Goal: Task Accomplishment & Management: Use online tool/utility

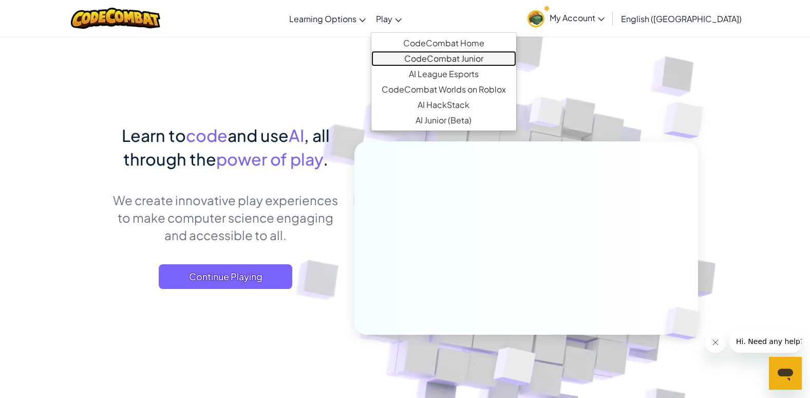
click at [470, 54] on link "CodeCombat Junior" at bounding box center [443, 58] width 145 height 15
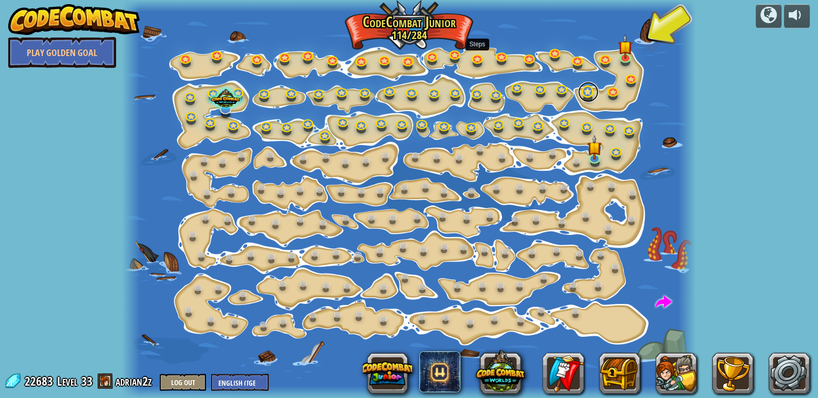
click at [589, 96] on link at bounding box center [588, 92] width 21 height 21
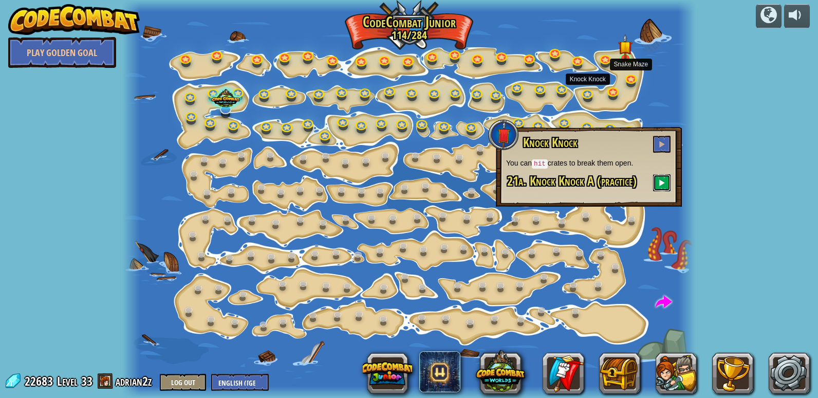
click at [663, 182] on span at bounding box center [661, 182] width 7 height 7
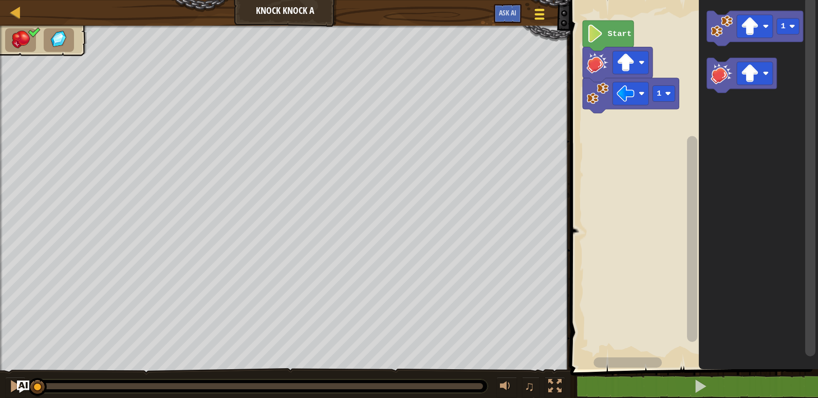
click at [539, 10] on span at bounding box center [539, 10] width 10 height 2
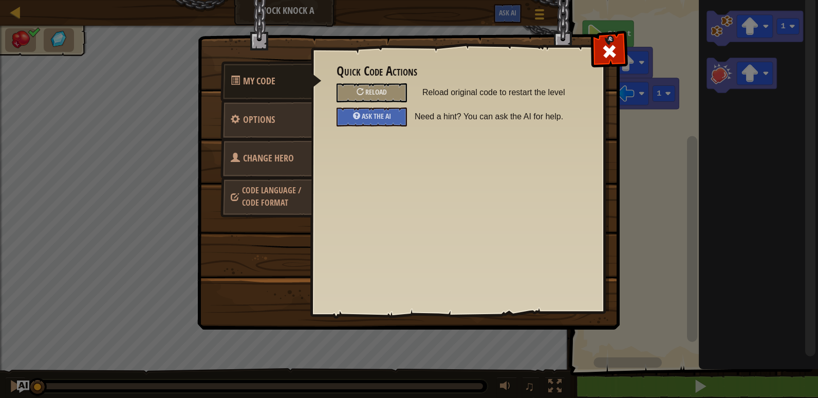
click at [258, 158] on span "Change Hero" at bounding box center [268, 158] width 51 height 13
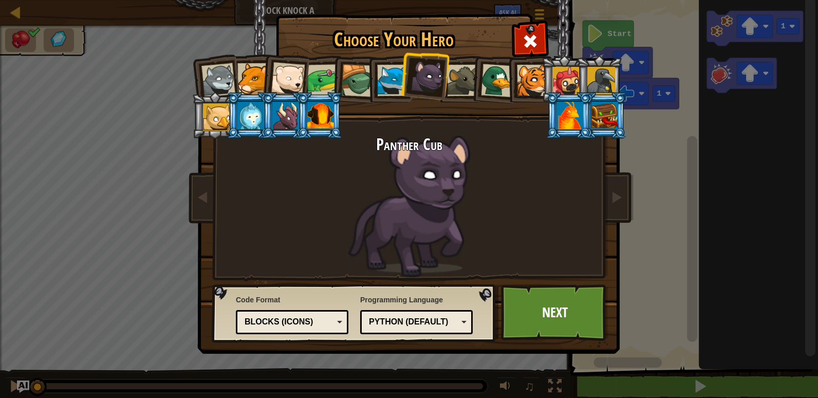
click at [482, 81] on div at bounding box center [497, 80] width 33 height 33
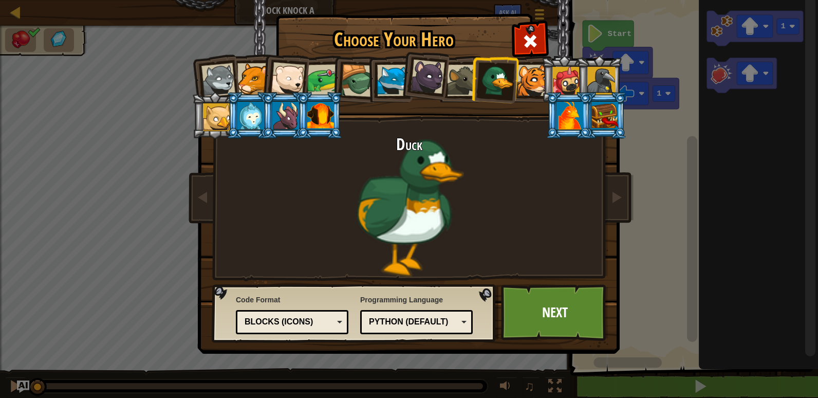
click at [461, 80] on div at bounding box center [462, 80] width 31 height 31
click at [520, 326] on link "Next" at bounding box center [554, 312] width 107 height 56
click at [549, 21] on button "Game Menu" at bounding box center [539, 16] width 26 height 24
click div "Reload"
click link "Reload All"
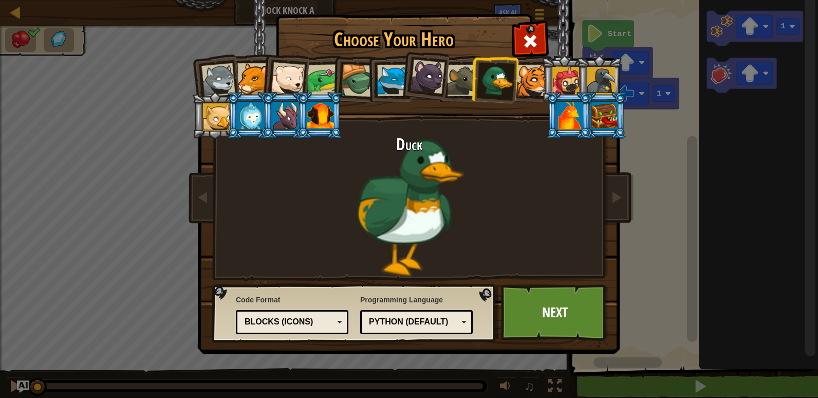
click at [544, 12] on div at bounding box center [539, 14] width 13 height 14
click div "Reload"
click link "Reload All"
click button
click at [600, 393] on button at bounding box center [700, 386] width 251 height 24
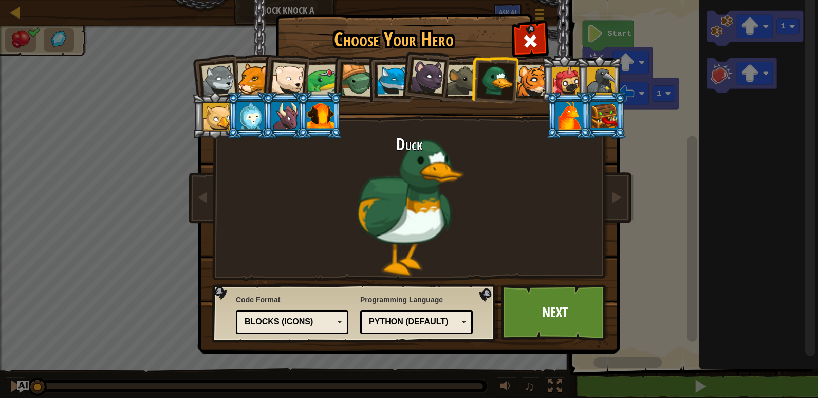
click image "Blockly Workspace"
click at [669, 387] on button at bounding box center [700, 386] width 251 height 24
click at [766, 27] on image "Blockly Workspace" at bounding box center [766, 26] width 6 height 6
click at [751, 112] on icon "Blockly Workspace" at bounding box center [758, 182] width 119 height 374
click at [627, 380] on button at bounding box center [700, 386] width 251 height 24
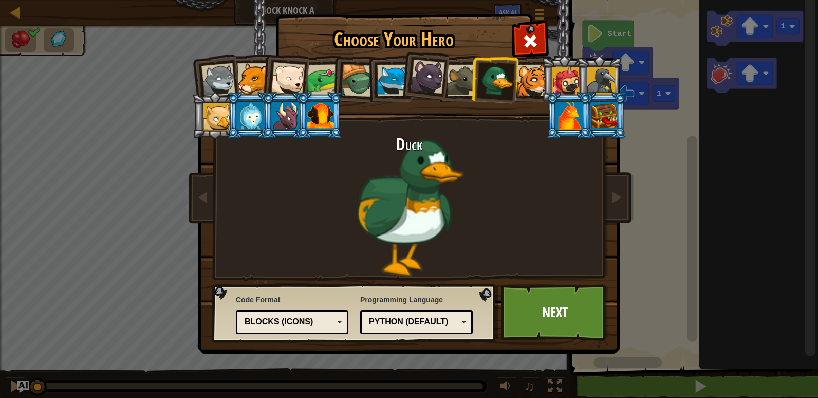
click rect "Blockly Workspace"
click image "Blockly Workspace"
click at [671, 158] on rect "Blockly Workspace" at bounding box center [692, 182] width 251 height 374
click button
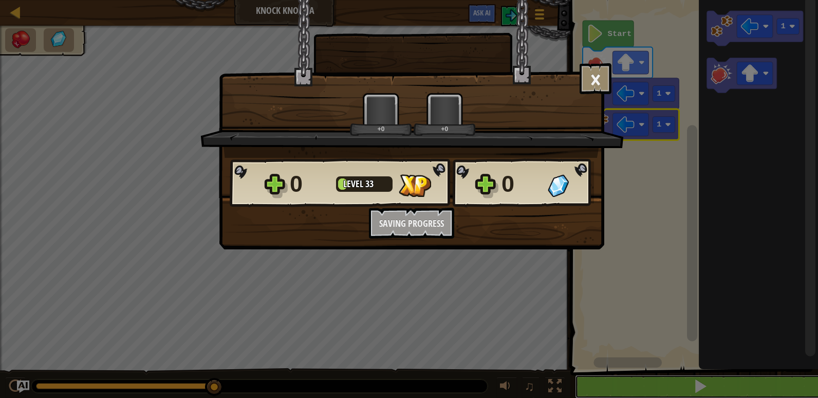
scroll to position [1, 0]
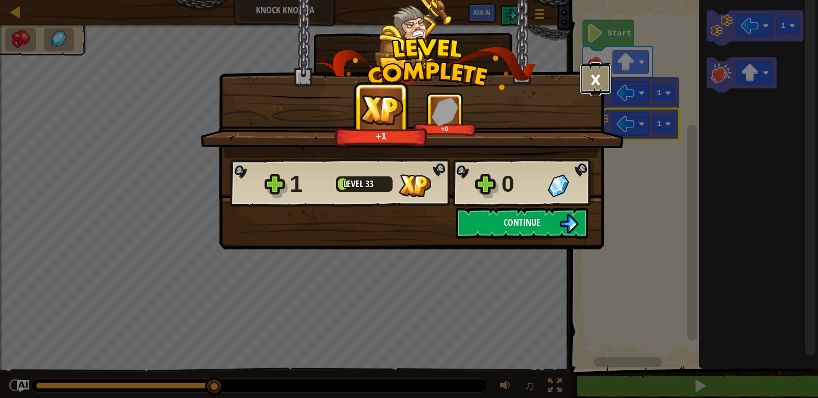
click at [600, 89] on button "×" at bounding box center [595, 78] width 32 height 31
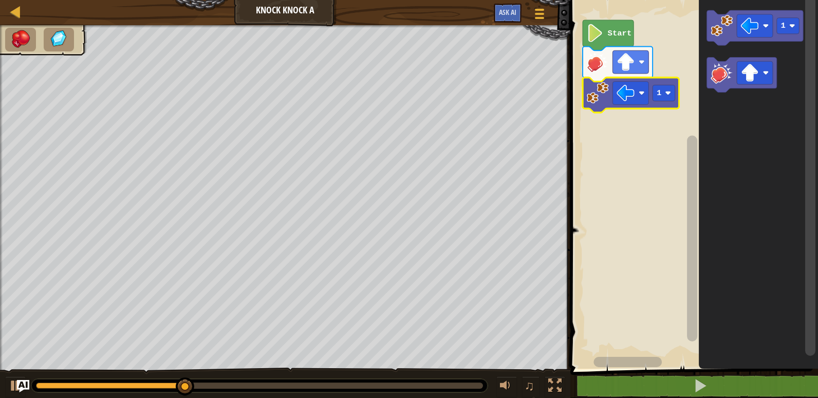
click at [668, 95] on image "Blockly Workspace" at bounding box center [668, 93] width 6 height 6
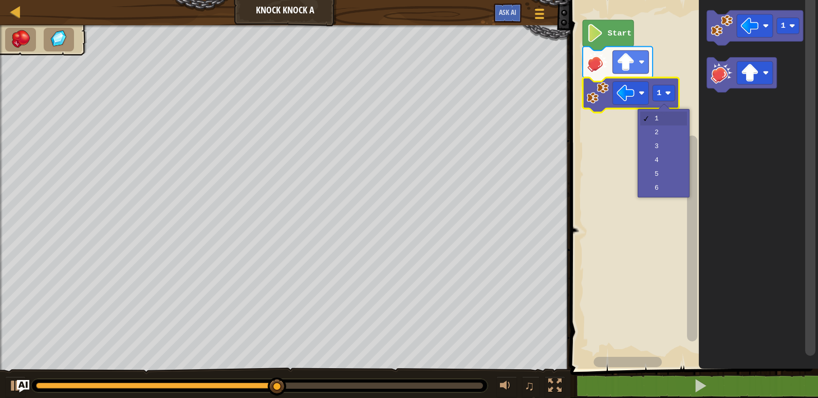
click at [673, 138] on rect "Blockly Workspace" at bounding box center [692, 181] width 251 height 374
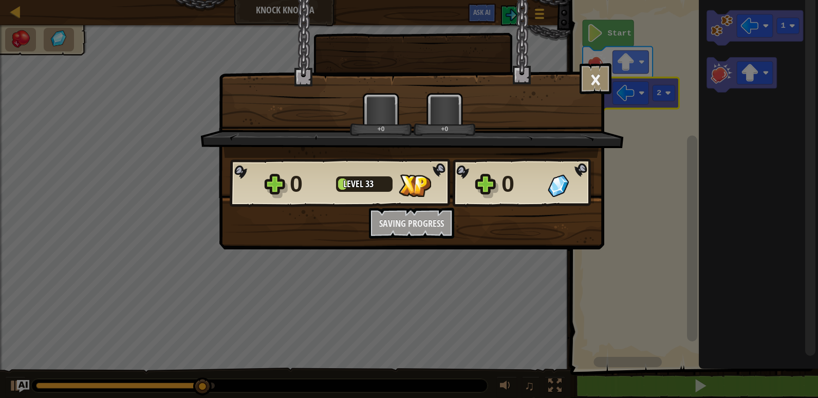
scroll to position [0, 0]
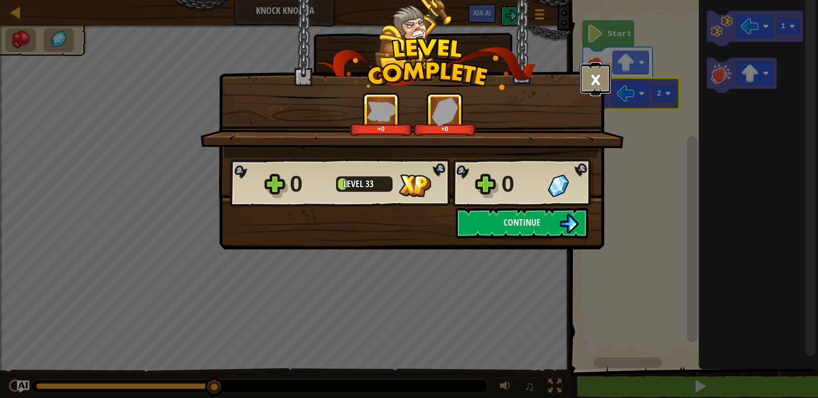
click at [605, 80] on button "×" at bounding box center [595, 78] width 32 height 31
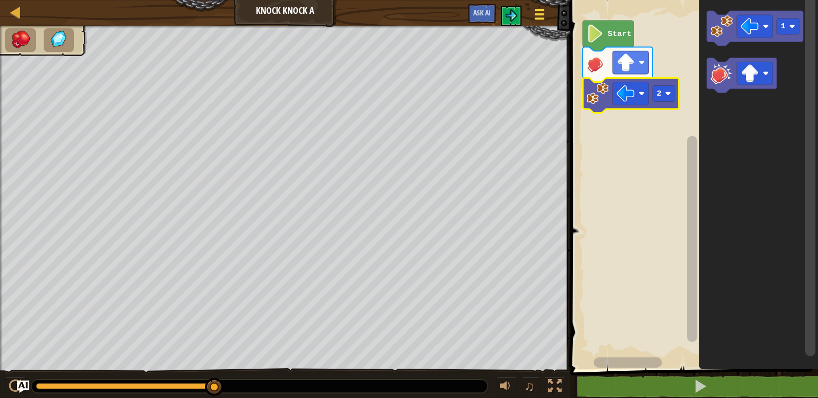
click at [545, 16] on div at bounding box center [539, 14] width 14 height 15
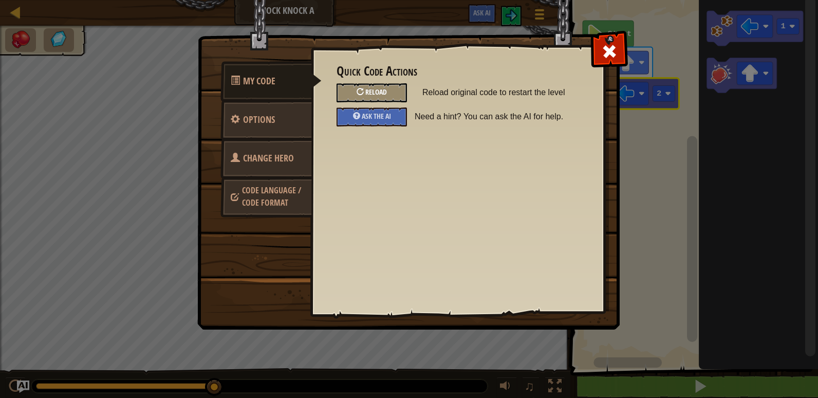
click at [398, 95] on div "Reload" at bounding box center [371, 92] width 70 height 19
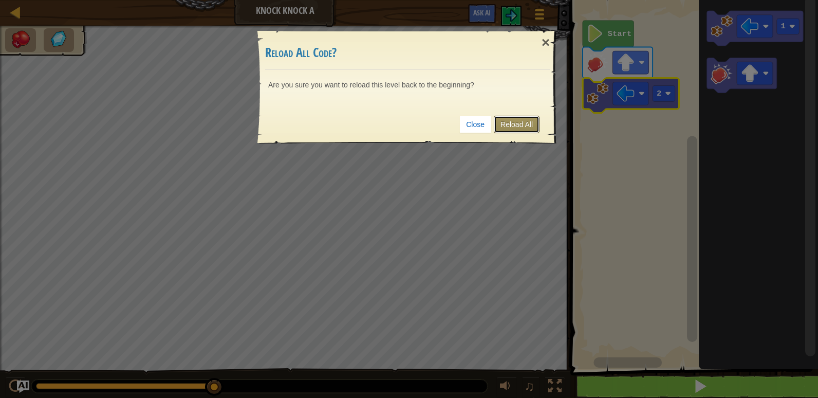
click at [527, 131] on link "Reload All" at bounding box center [517, 124] width 46 height 17
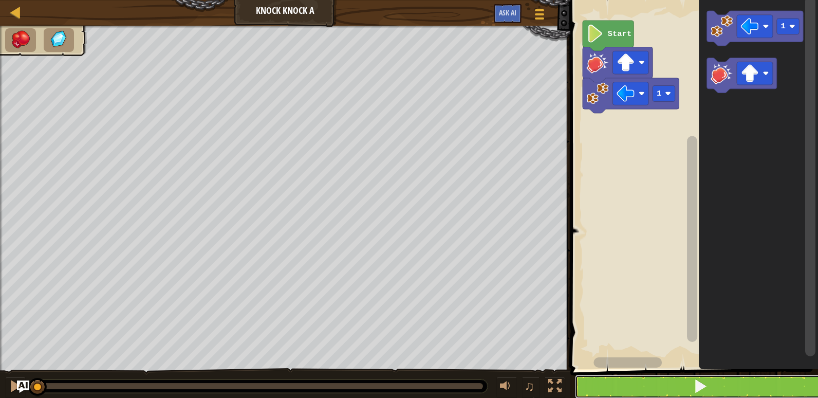
click at [624, 383] on button at bounding box center [700, 386] width 251 height 24
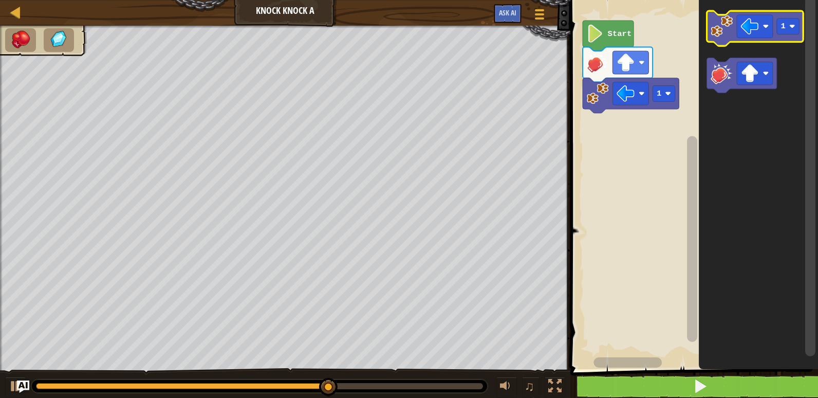
click at [722, 29] on image "Blockly Workspace" at bounding box center [721, 26] width 22 height 22
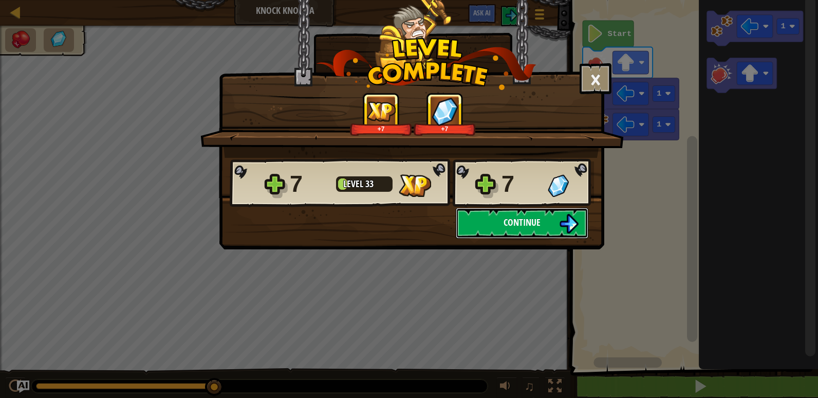
click at [476, 215] on button "Continue" at bounding box center [522, 223] width 133 height 31
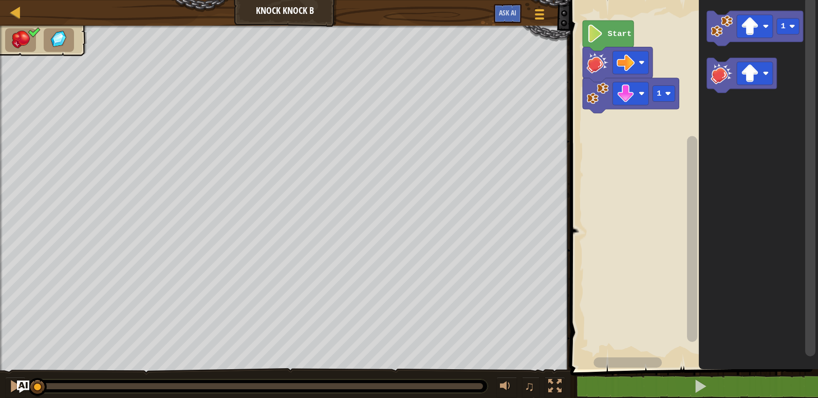
click at [646, 93] on rect "Blockly Workspace" at bounding box center [630, 93] width 36 height 23
click at [612, 31] on text "Start" at bounding box center [620, 33] width 24 height 9
click at [732, 29] on image "Blockly Workspace" at bounding box center [721, 26] width 22 height 22
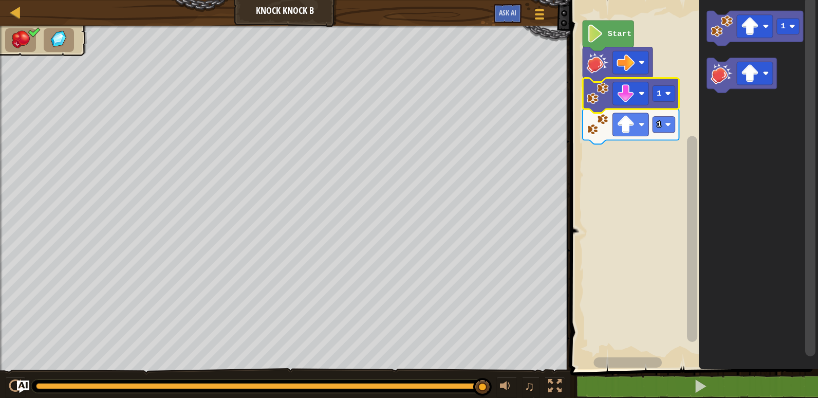
click at [621, 91] on image "Blockly Workspace" at bounding box center [625, 93] width 18 height 18
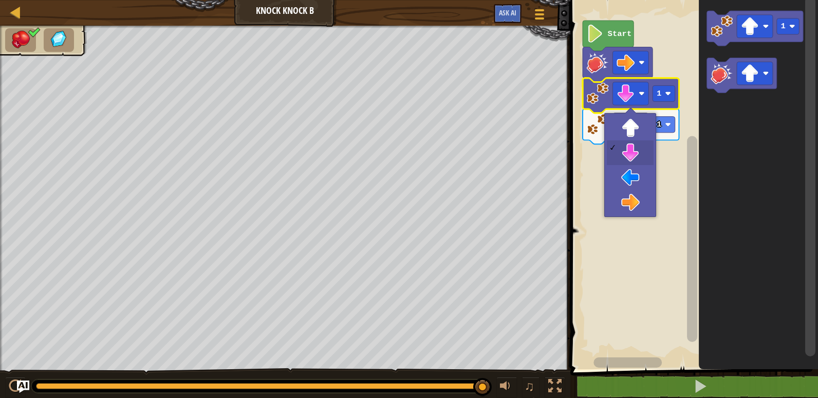
click at [631, 154] on rect "Blockly Workspace" at bounding box center [692, 182] width 251 height 374
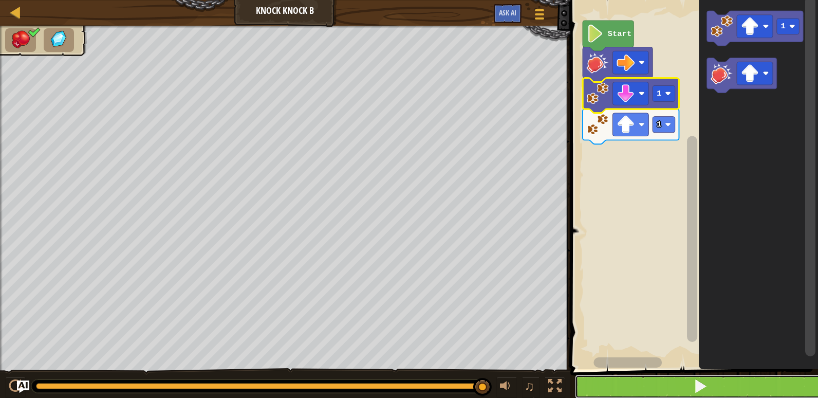
click at [653, 378] on button at bounding box center [700, 386] width 251 height 24
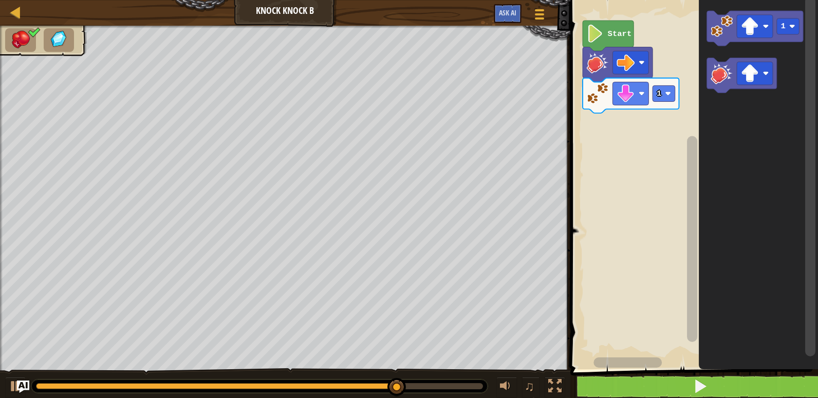
click at [598, 95] on image "Blockly Workspace" at bounding box center [598, 93] width 22 height 22
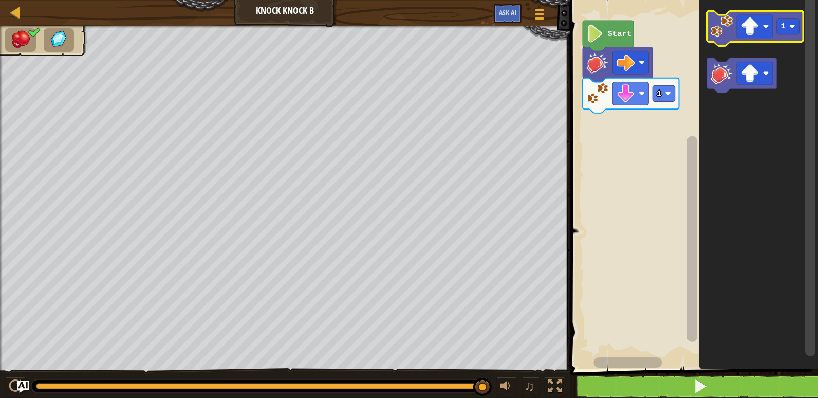
click at [743, 45] on rect "Blockly Workspace" at bounding box center [755, 28] width 96 height 35
click at [725, 33] on image "Blockly Workspace" at bounding box center [721, 26] width 22 height 22
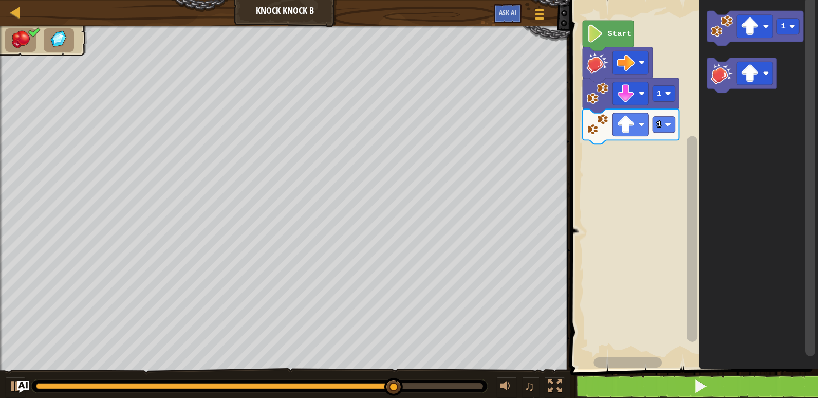
click at [636, 123] on rect "Blockly Workspace" at bounding box center [630, 124] width 36 height 23
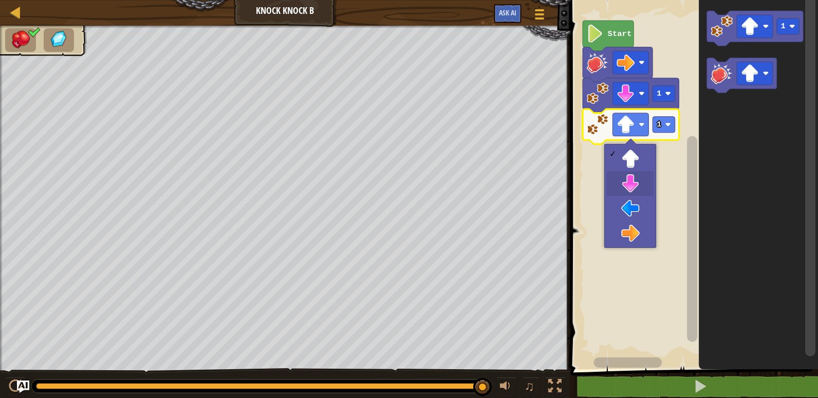
click at [621, 178] on rect "Blockly Workspace" at bounding box center [692, 182] width 251 height 374
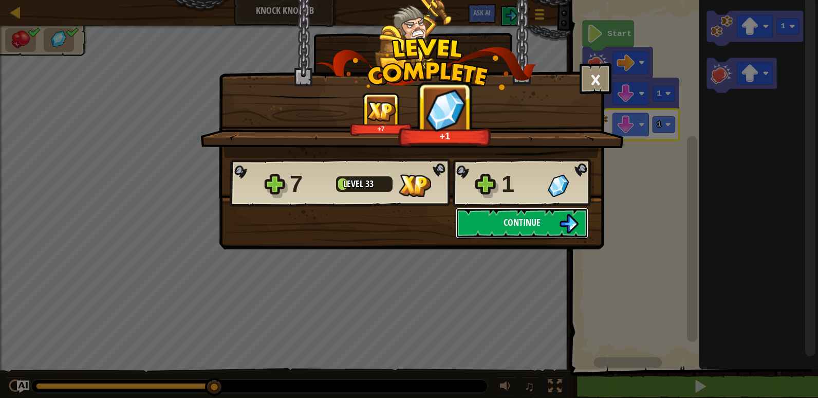
click at [488, 228] on button "Continue" at bounding box center [522, 223] width 133 height 31
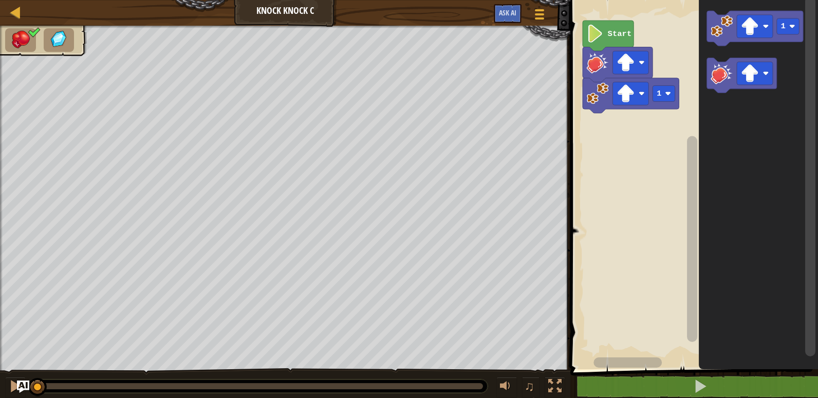
click at [615, 88] on rect "Blockly Workspace" at bounding box center [630, 93] width 36 height 23
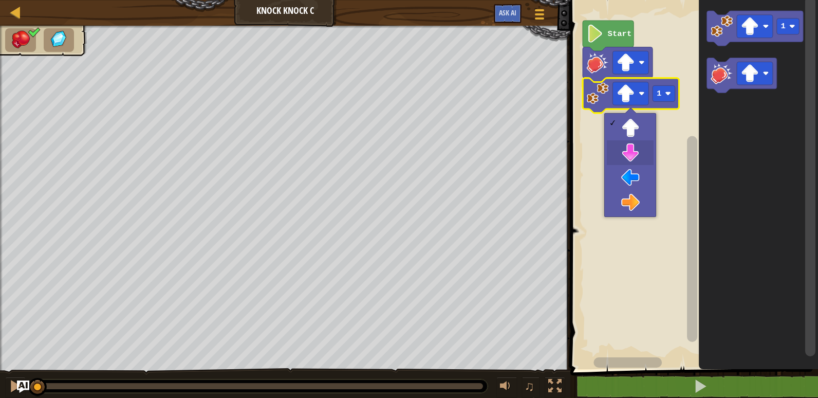
click at [626, 154] on rect "Blockly Workspace" at bounding box center [692, 182] width 251 height 374
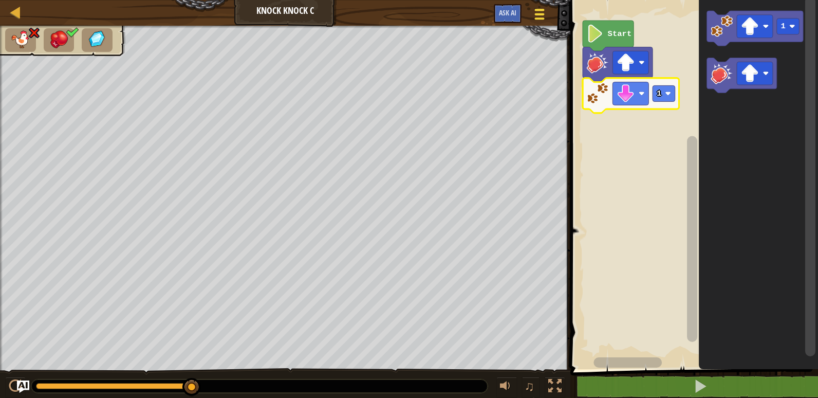
click at [540, 16] on div at bounding box center [539, 14] width 14 height 15
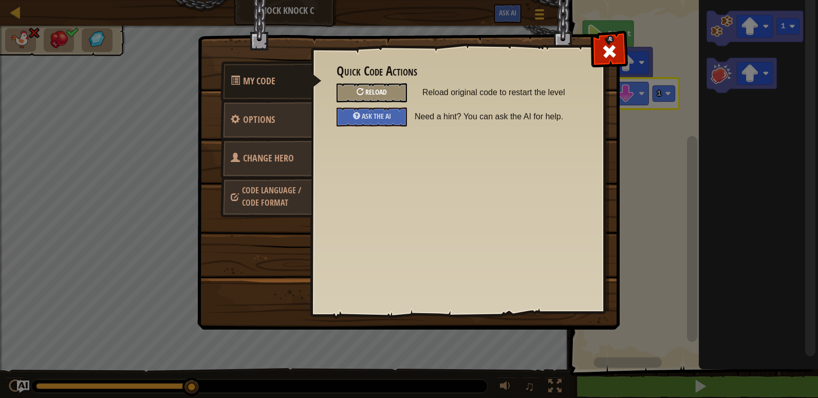
click at [363, 91] on div at bounding box center [359, 91] width 7 height 7
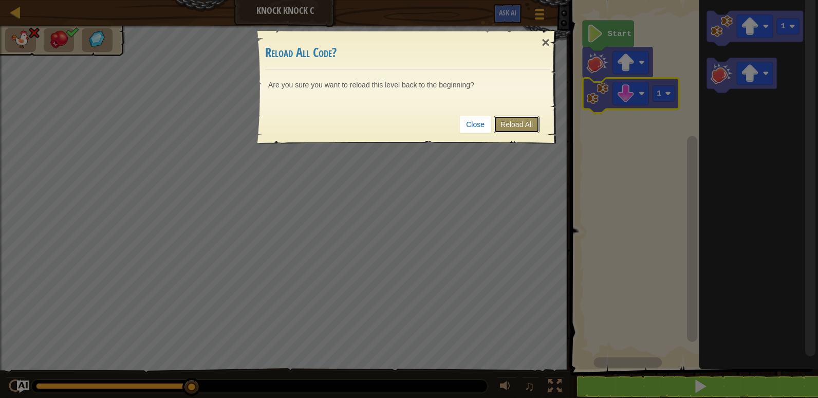
click at [521, 121] on link "Reload All" at bounding box center [517, 124] width 46 height 17
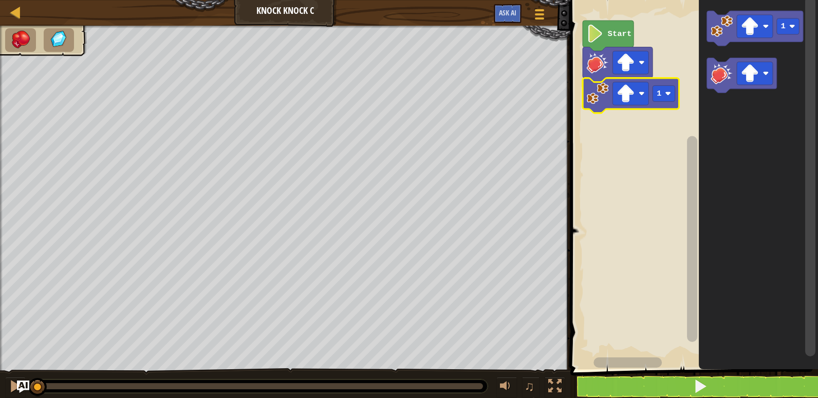
click at [627, 92] on image "Blockly Workspace" at bounding box center [625, 93] width 18 height 18
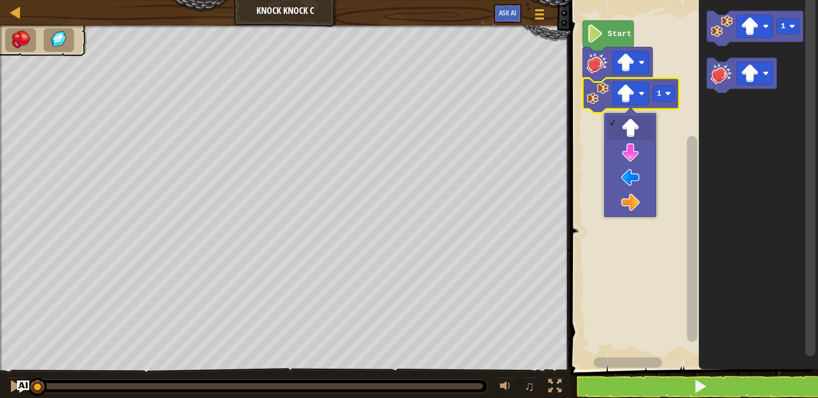
click at [651, 270] on rect "Blockly Workspace" at bounding box center [692, 182] width 251 height 374
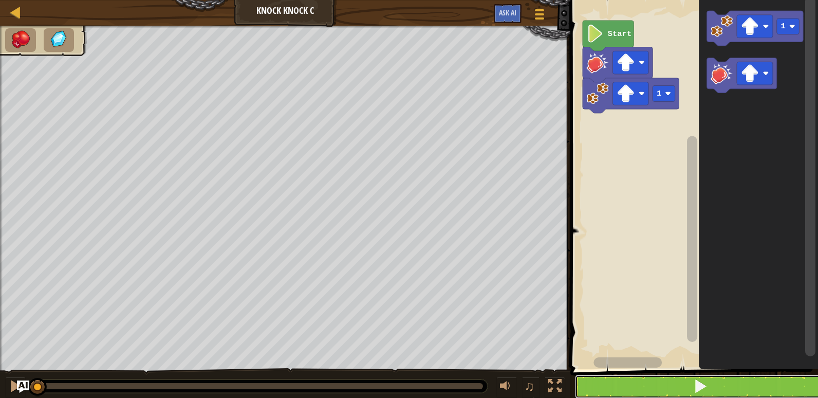
click at [665, 385] on button at bounding box center [700, 386] width 251 height 24
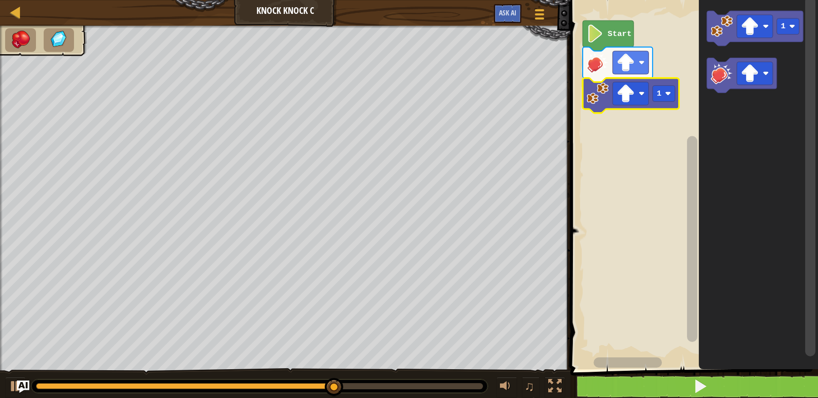
click at [636, 95] on rect "Blockly Workspace" at bounding box center [630, 93] width 36 height 23
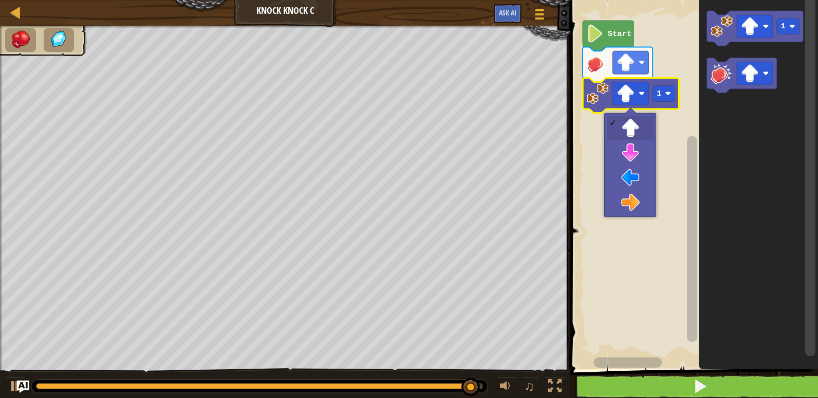
click at [686, 216] on rect "Blockly Workspace" at bounding box center [692, 175] width 13 height 361
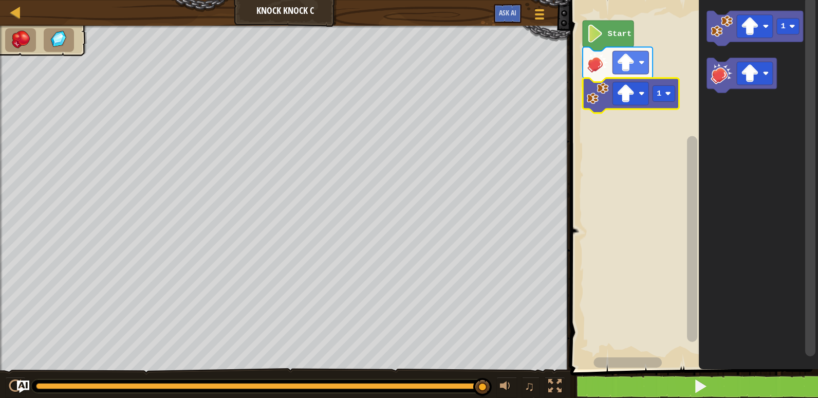
click at [731, 29] on image "Blockly Workspace" at bounding box center [721, 26] width 22 height 22
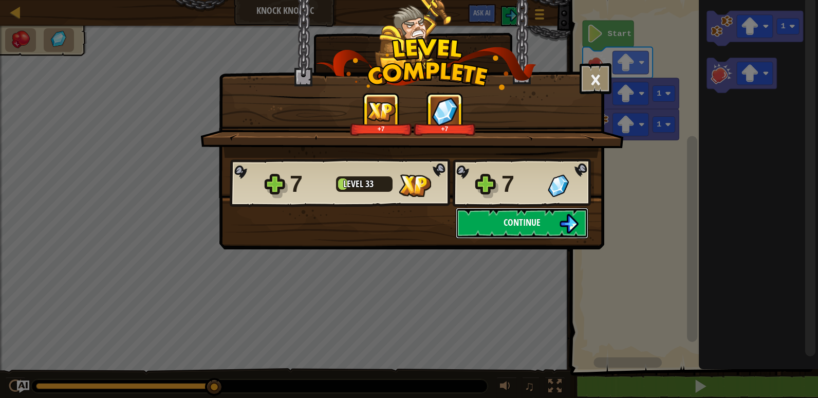
click at [486, 224] on button "Continue" at bounding box center [522, 223] width 133 height 31
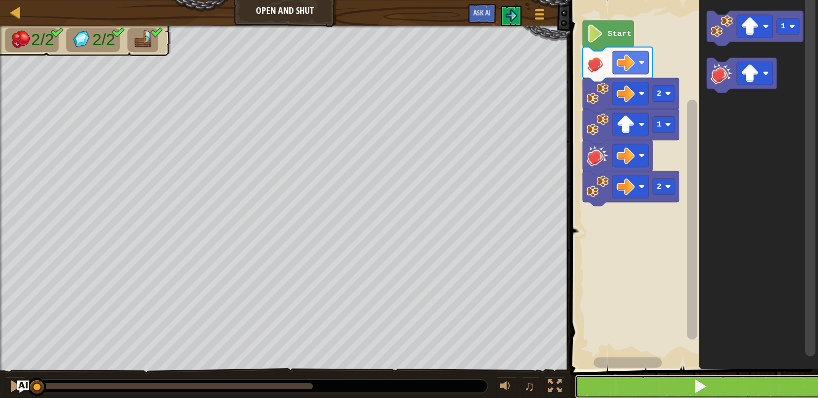
click at [662, 387] on button at bounding box center [700, 386] width 251 height 24
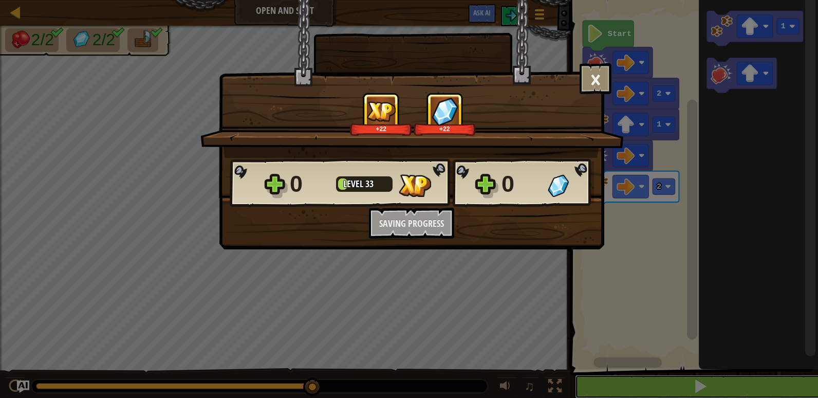
scroll to position [1, 0]
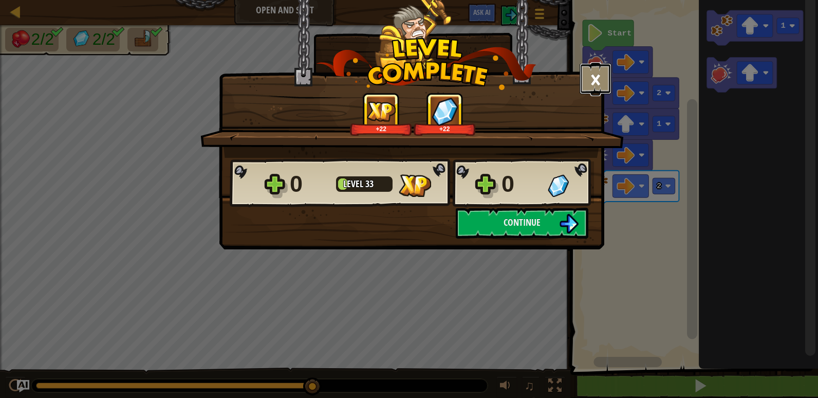
click at [598, 74] on button "×" at bounding box center [595, 78] width 32 height 31
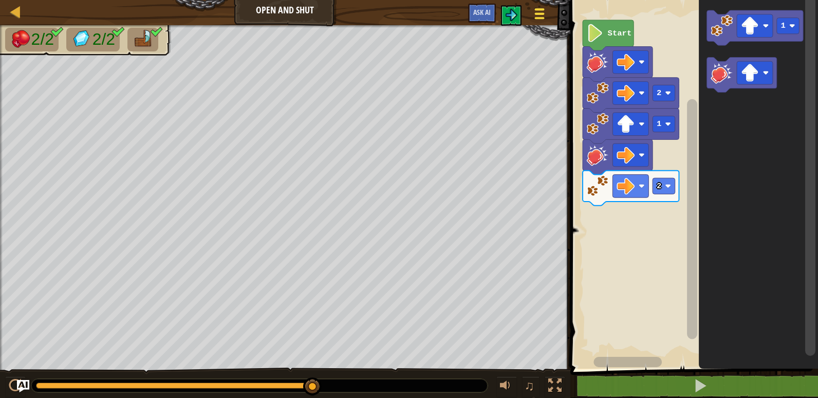
click at [545, 14] on div at bounding box center [539, 13] width 14 height 15
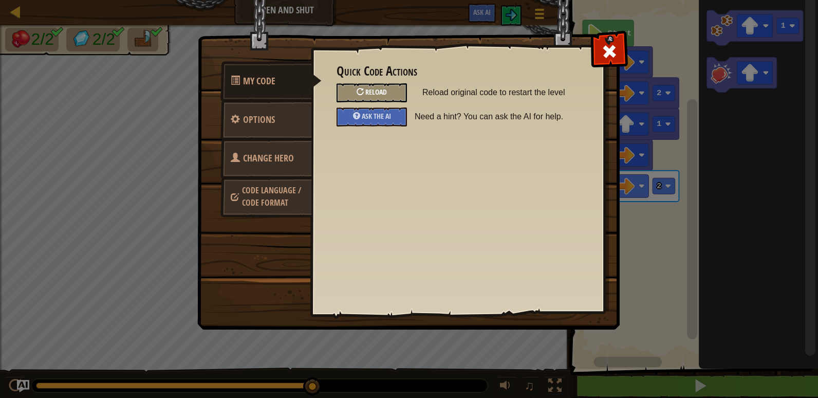
click at [402, 92] on div "Reload" at bounding box center [371, 92] width 70 height 19
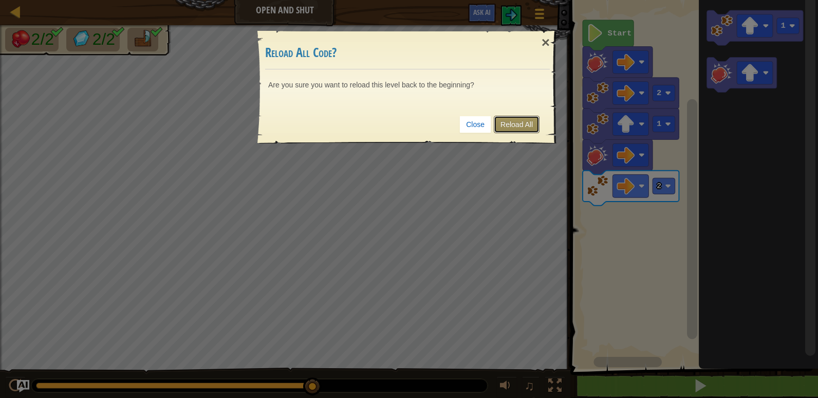
click at [529, 130] on link "Reload All" at bounding box center [517, 124] width 46 height 17
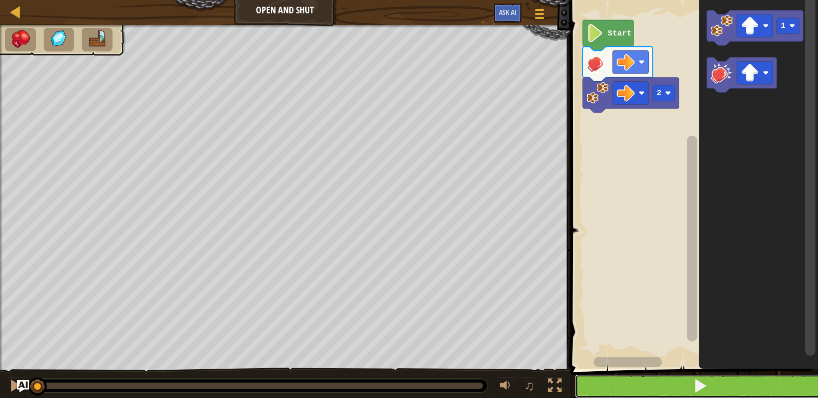
click at [626, 375] on button at bounding box center [700, 386] width 251 height 24
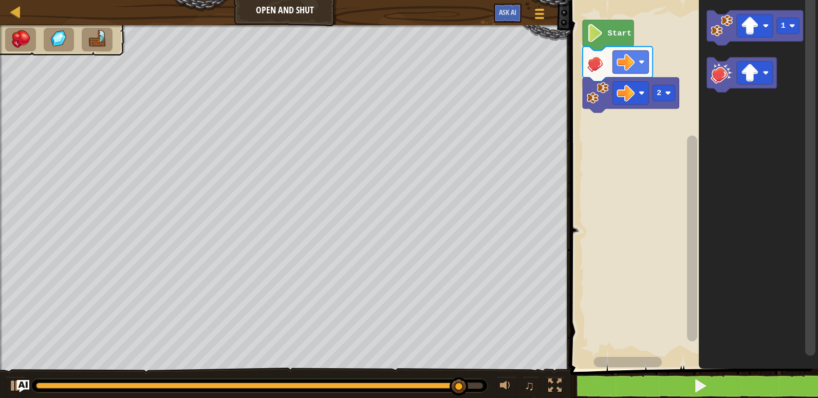
click at [728, 33] on image "Blockly Workspace" at bounding box center [721, 25] width 22 height 22
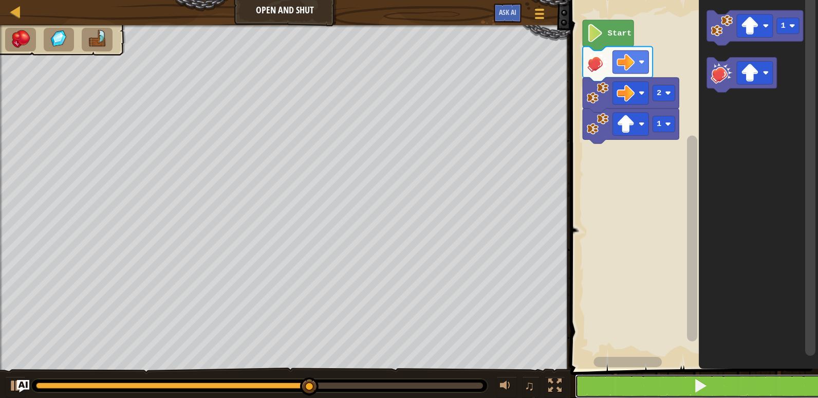
click at [626, 385] on button at bounding box center [700, 386] width 251 height 24
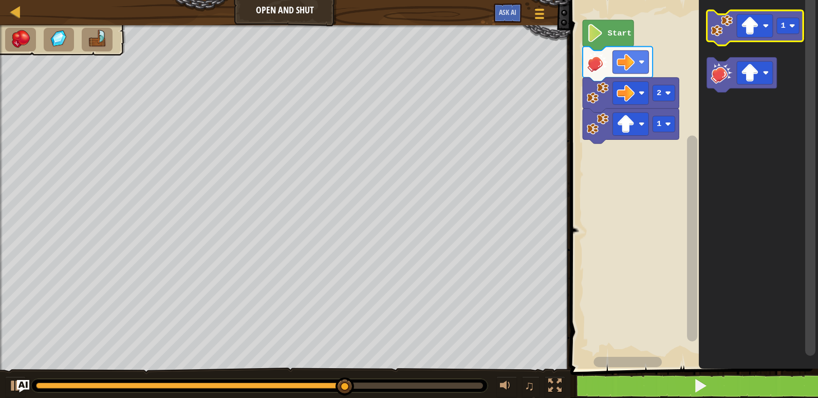
click at [759, 32] on rect "Blockly Workspace" at bounding box center [755, 25] width 36 height 23
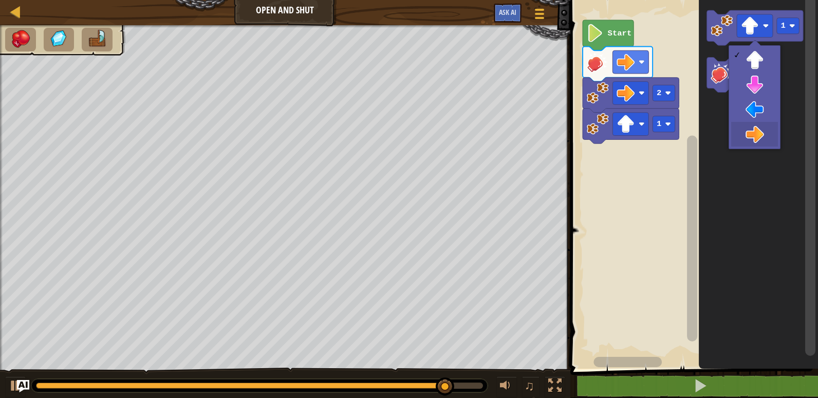
click at [755, 144] on icon "Blockly Workspace" at bounding box center [758, 181] width 119 height 374
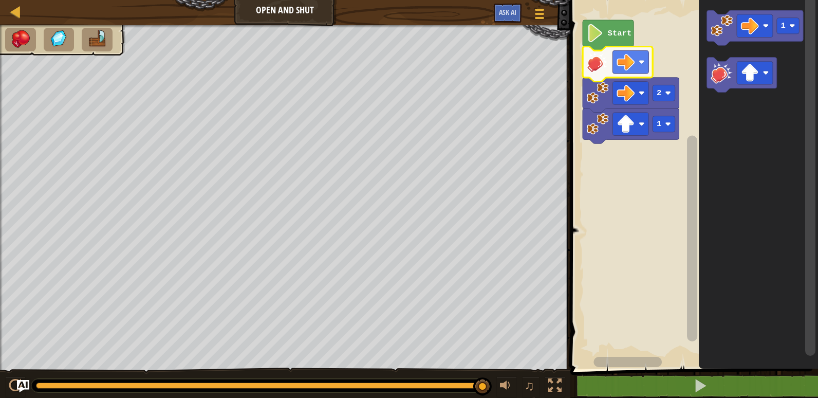
click at [621, 58] on image "Blockly Workspace" at bounding box center [625, 62] width 18 height 18
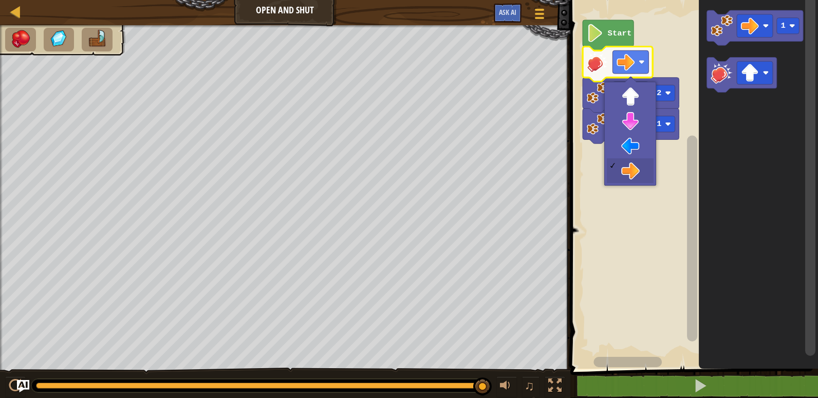
click at [628, 175] on rect "Blockly Workspace" at bounding box center [692, 181] width 251 height 374
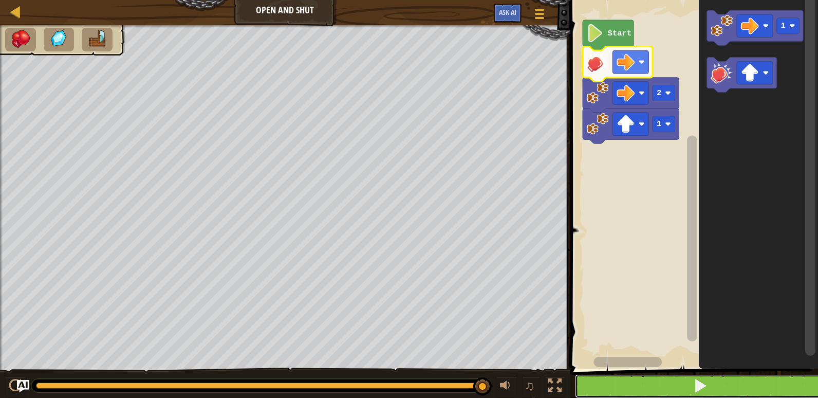
click at [680, 383] on button at bounding box center [700, 386] width 251 height 24
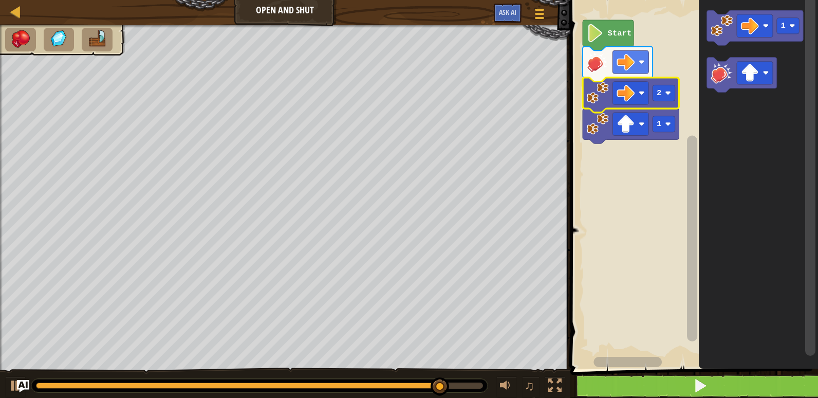
click at [653, 89] on rect "Blockly Workspace" at bounding box center [663, 93] width 23 height 16
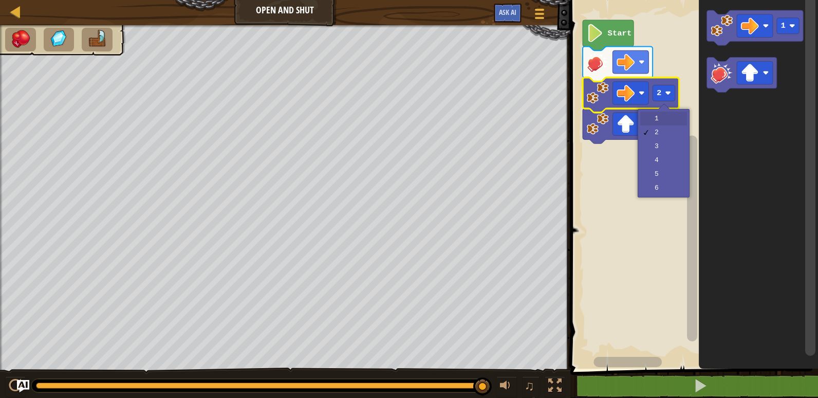
click at [655, 113] on icon "Blockly Workspace" at bounding box center [630, 125] width 96 height 35
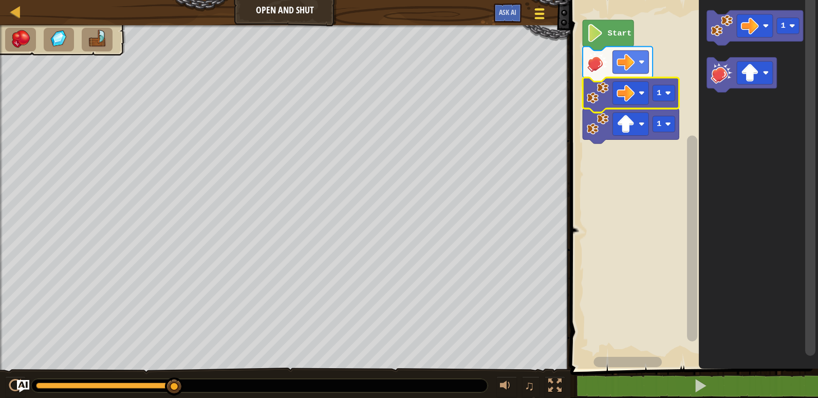
click at [541, 16] on div at bounding box center [539, 13] width 14 height 15
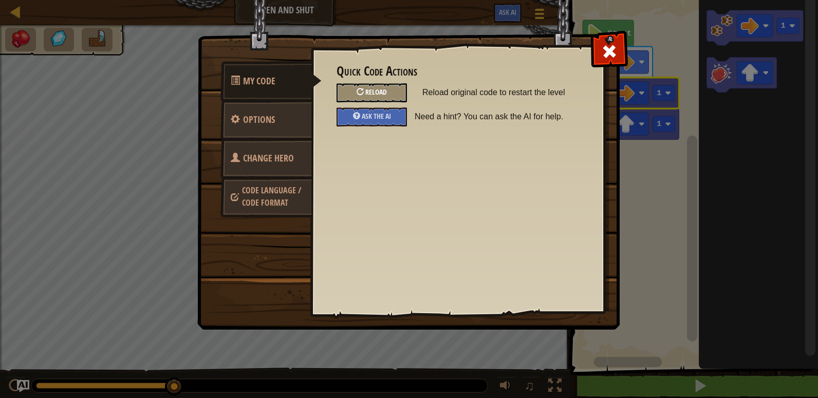
click at [383, 95] on span "Reload" at bounding box center [376, 92] width 22 height 10
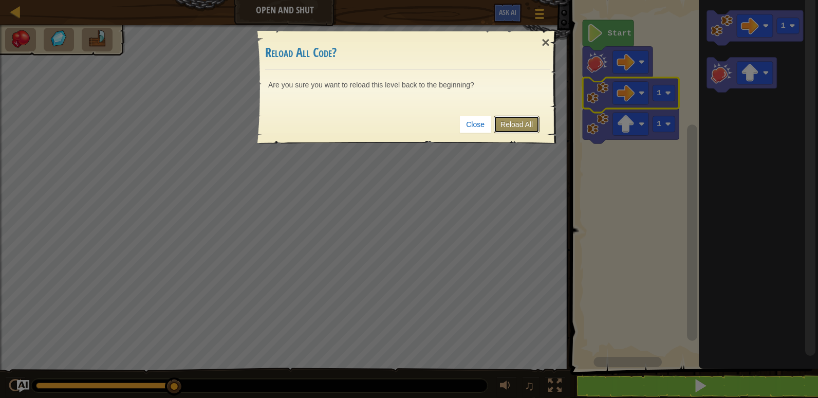
click at [516, 119] on link "Reload All" at bounding box center [517, 124] width 46 height 17
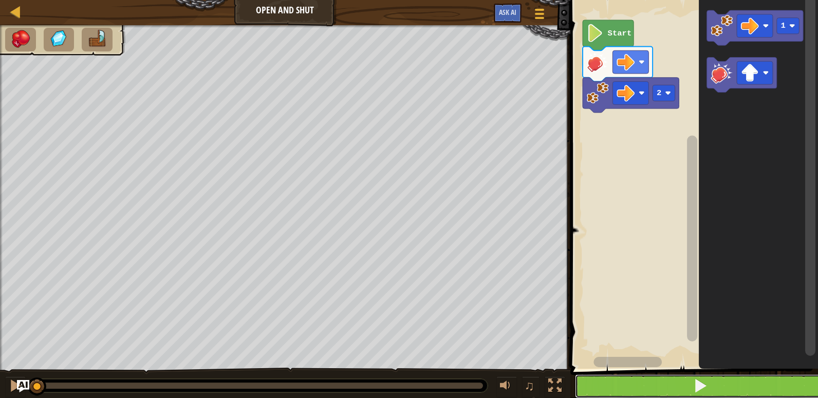
click at [602, 382] on button at bounding box center [700, 386] width 251 height 24
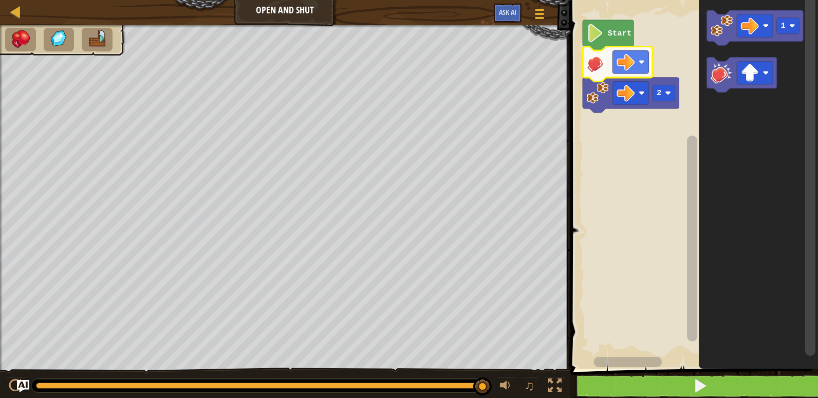
click at [627, 62] on image "Blockly Workspace" at bounding box center [625, 62] width 18 height 18
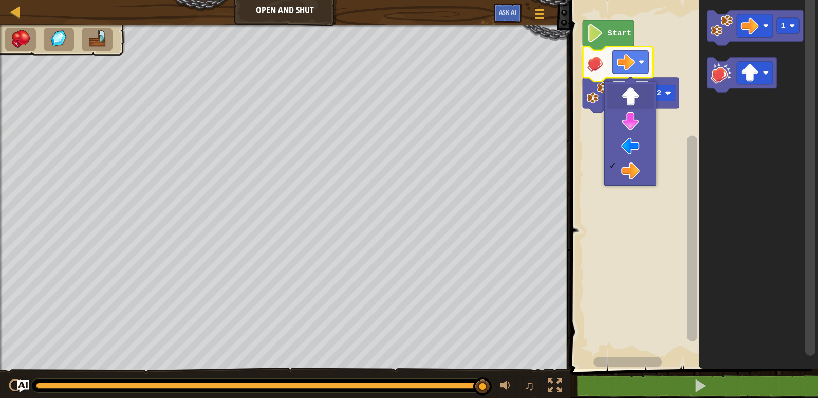
click at [636, 102] on rect "Blockly Workspace" at bounding box center [630, 93] width 36 height 23
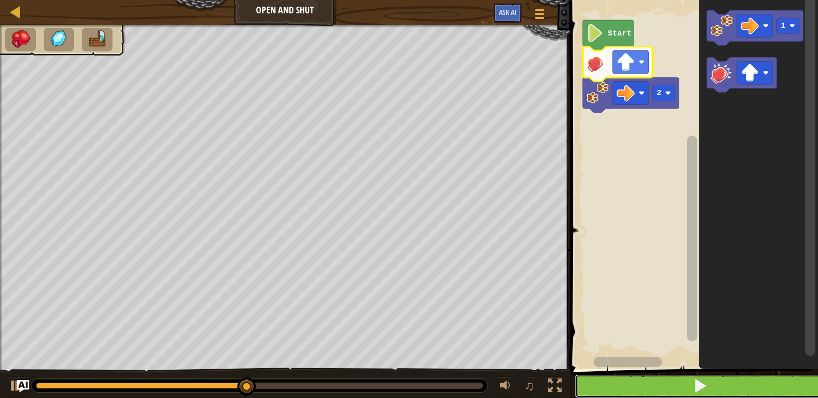
click at [600, 382] on button at bounding box center [700, 386] width 251 height 24
click at [627, 379] on button at bounding box center [700, 386] width 251 height 24
click at [627, 374] on button at bounding box center [700, 386] width 251 height 24
click at [625, 69] on image "Blockly Workspace" at bounding box center [625, 62] width 18 height 18
click at [669, 42] on rect "Blockly Workspace" at bounding box center [692, 181] width 251 height 374
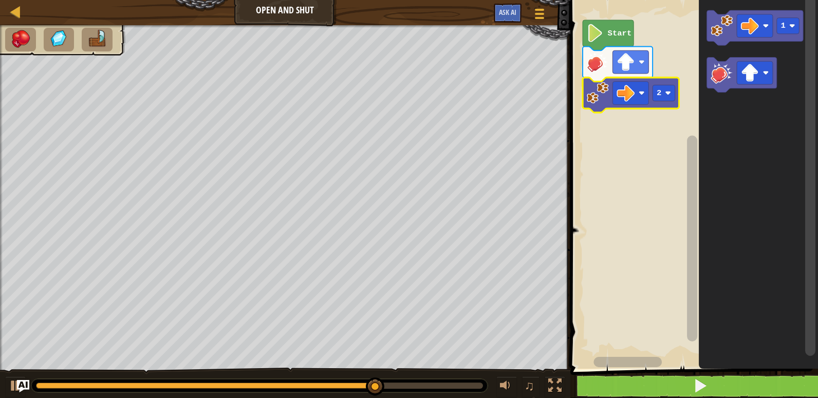
click at [641, 92] on image "Blockly Workspace" at bounding box center [641, 93] width 6 height 6
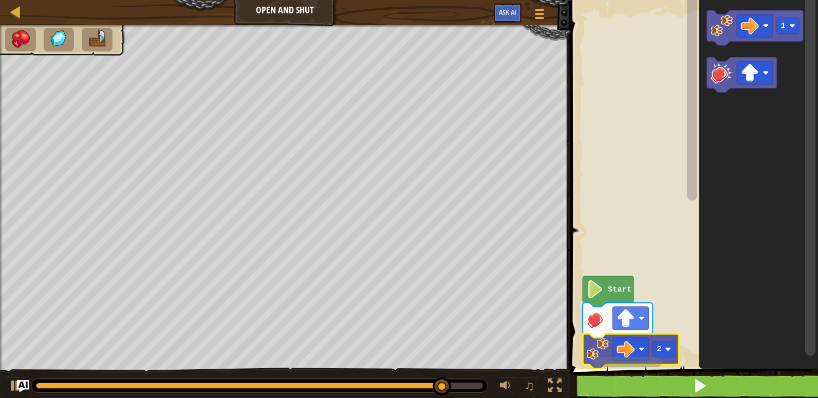
click at [695, 42] on rect "Blockly Workspace" at bounding box center [692, 97] width 10 height 205
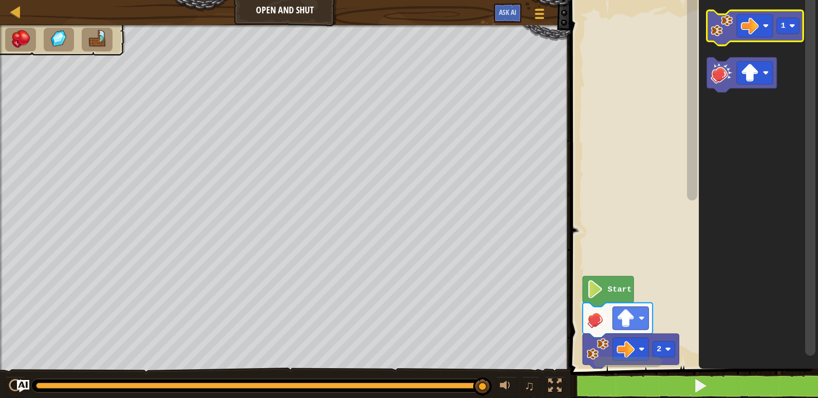
click at [722, 31] on image "Blockly Workspace" at bounding box center [721, 25] width 22 height 22
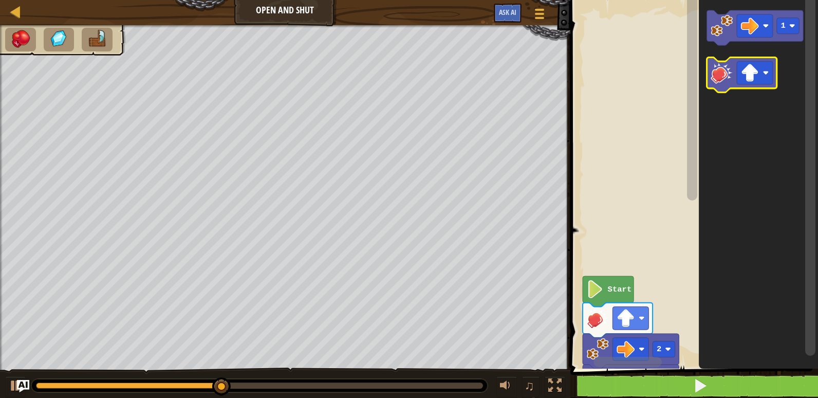
click at [732, 79] on image "Blockly Workspace" at bounding box center [721, 73] width 22 height 22
click at [730, 74] on image "Blockly Workspace" at bounding box center [721, 73] width 22 height 22
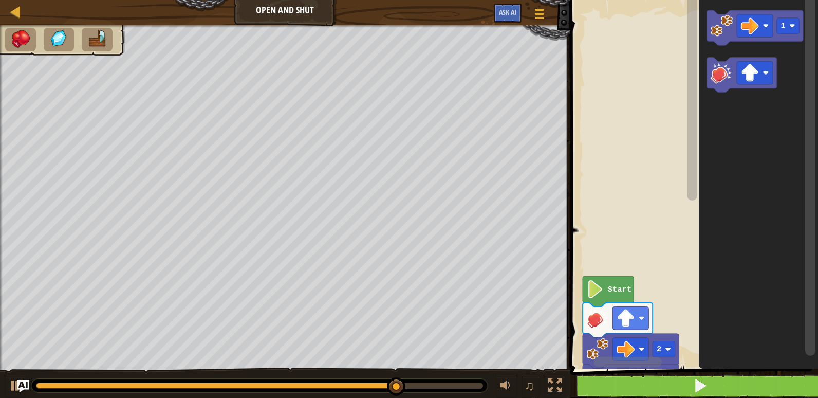
click at [768, 40] on icon "Blockly Workspace" at bounding box center [755, 27] width 96 height 35
click at [666, 347] on image "Blockly Workspace" at bounding box center [668, 349] width 6 height 6
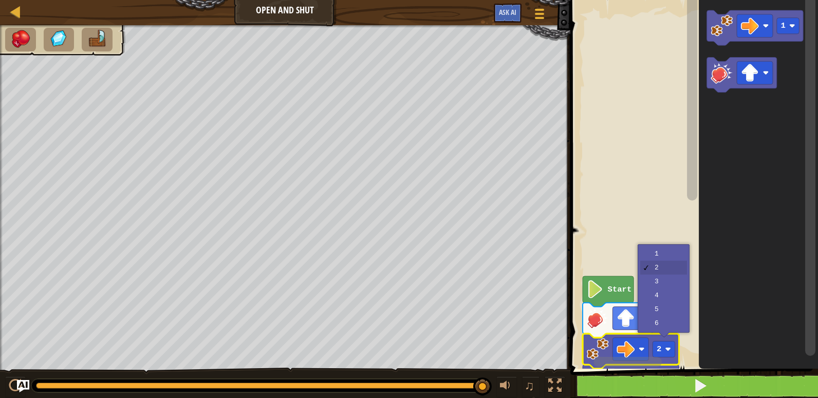
click at [742, 164] on icon "Blockly Workspace" at bounding box center [758, 181] width 119 height 374
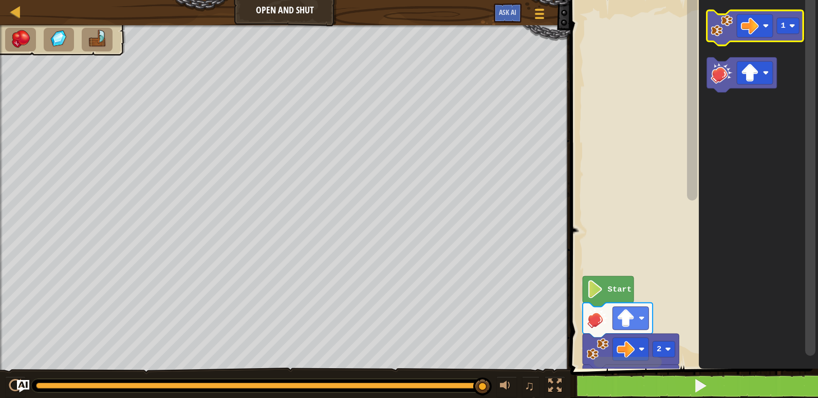
click at [757, 27] on image "Blockly Workspace" at bounding box center [750, 26] width 18 height 18
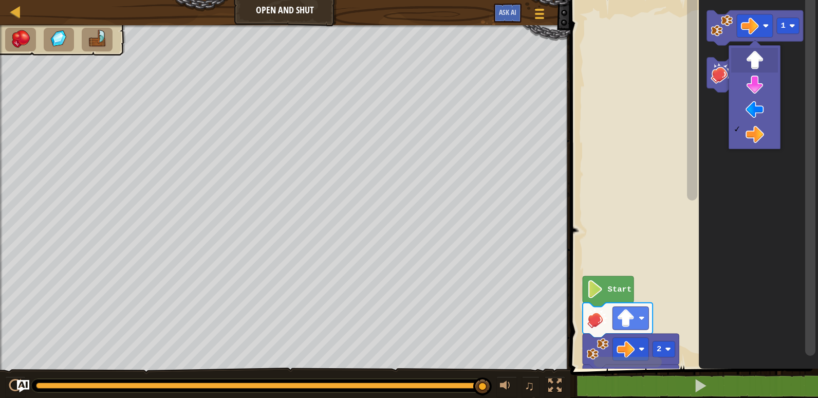
click at [752, 58] on icon "Blockly Workspace" at bounding box center [742, 75] width 70 height 35
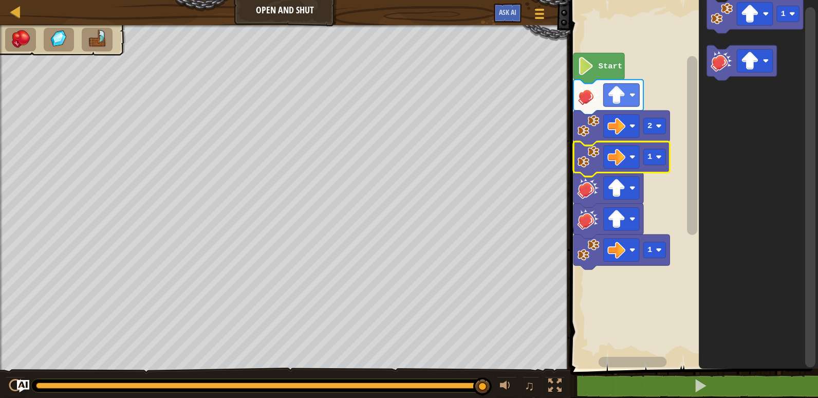
click at [588, 148] on image "Blockly Workspace" at bounding box center [588, 156] width 22 height 22
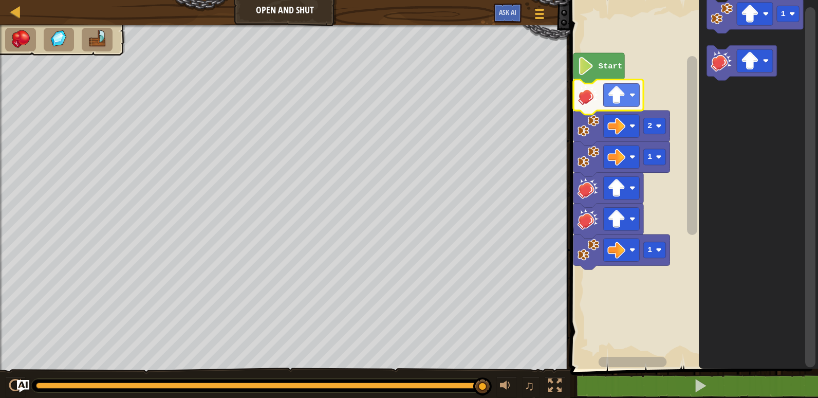
click at [618, 109] on icon "Blockly Workspace" at bounding box center [608, 97] width 70 height 35
click at [618, 65] on text "Start" at bounding box center [610, 66] width 24 height 9
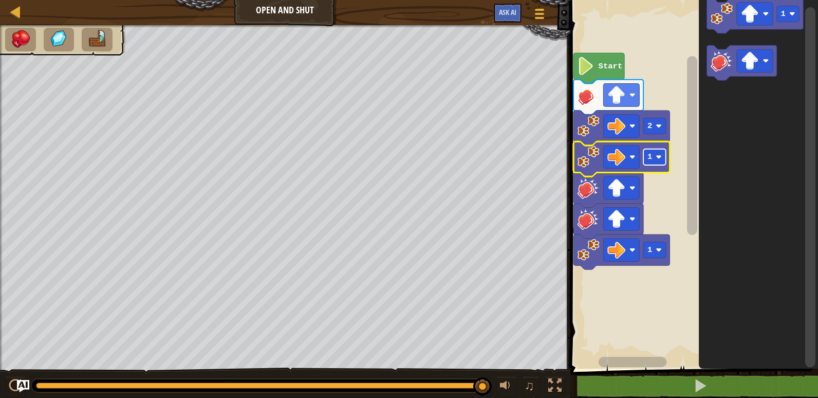
click at [647, 154] on text "1" at bounding box center [649, 156] width 5 height 9
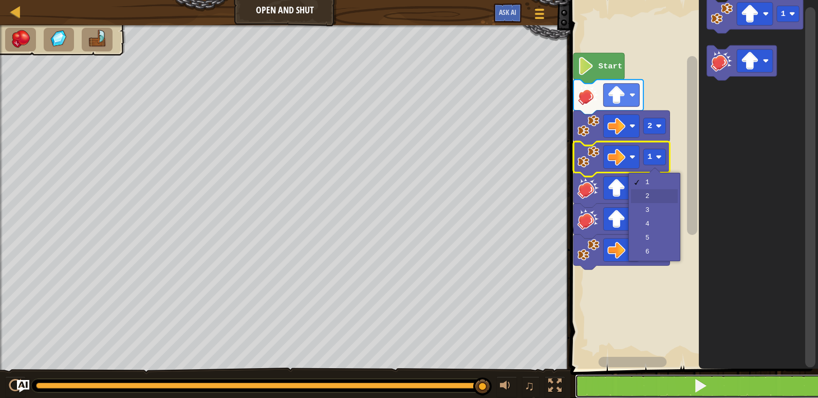
click at [676, 391] on button at bounding box center [700, 386] width 251 height 24
click at [632, 381] on button at bounding box center [700, 386] width 251 height 24
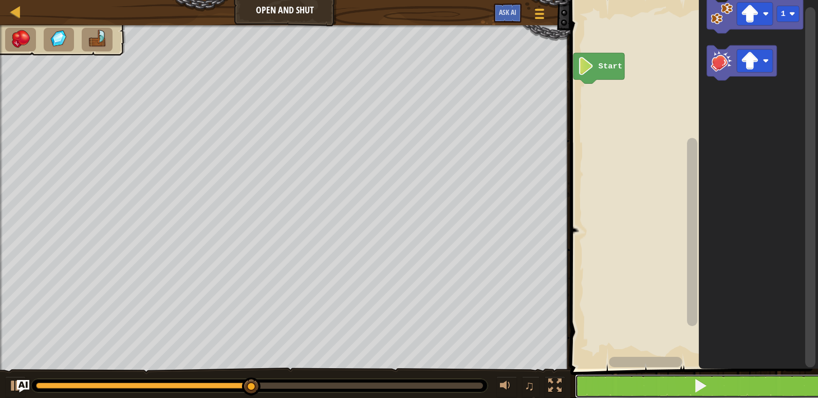
click at [633, 386] on button at bounding box center [700, 386] width 251 height 24
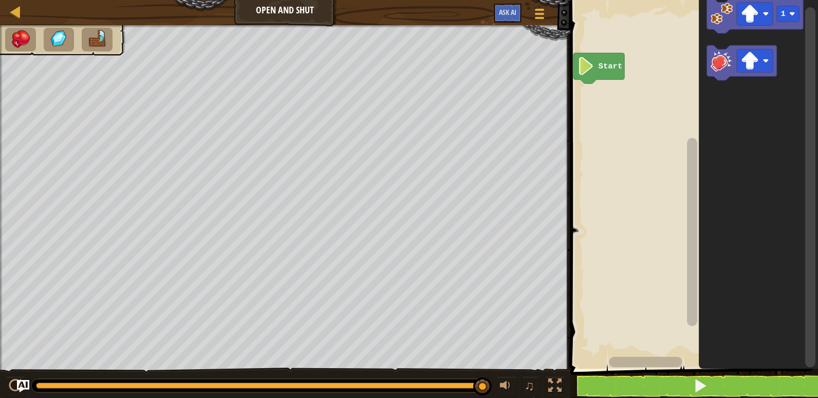
click at [59, 31] on img at bounding box center [59, 38] width 22 height 18
click at [18, 45] on img at bounding box center [21, 39] width 22 height 18
click at [26, 43] on img at bounding box center [21, 39] width 22 height 18
click at [541, 15] on div at bounding box center [539, 13] width 14 height 15
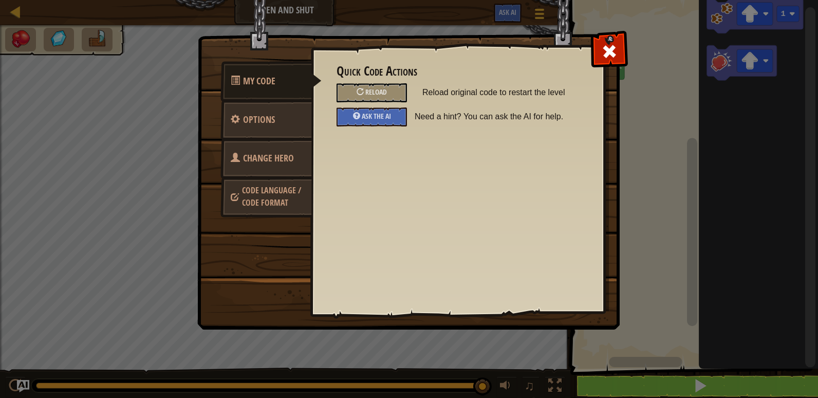
click at [269, 156] on span "Change Hero" at bounding box center [268, 158] width 51 height 13
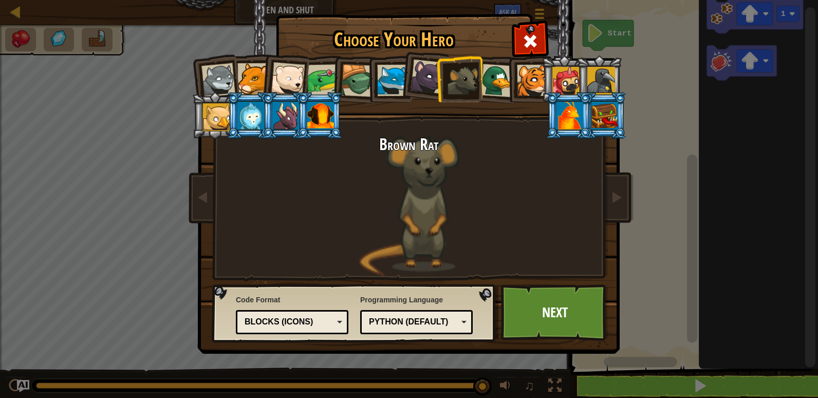
click at [253, 117] on div at bounding box center [250, 116] width 27 height 28
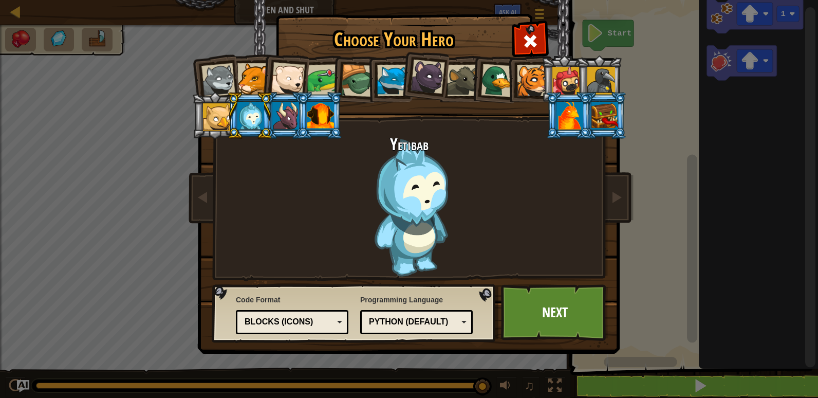
click at [612, 123] on div at bounding box center [604, 116] width 27 height 28
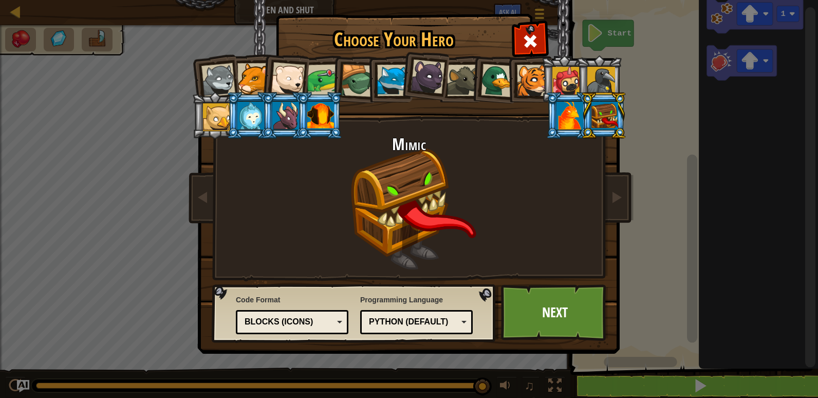
click at [524, 82] on div at bounding box center [532, 80] width 31 height 31
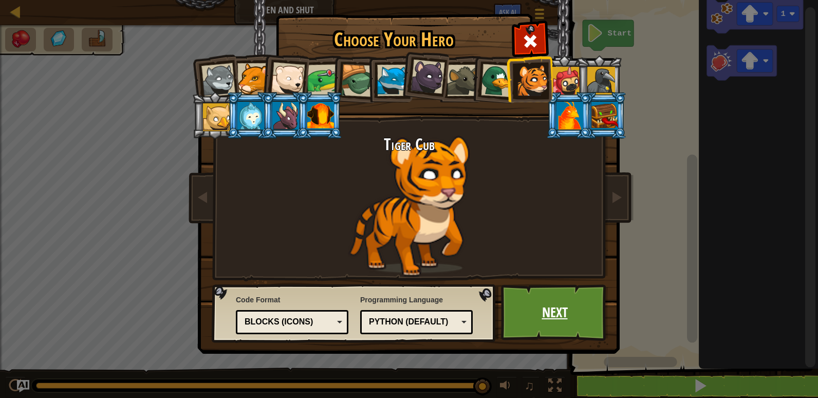
click at [560, 309] on link "Next" at bounding box center [554, 312] width 107 height 56
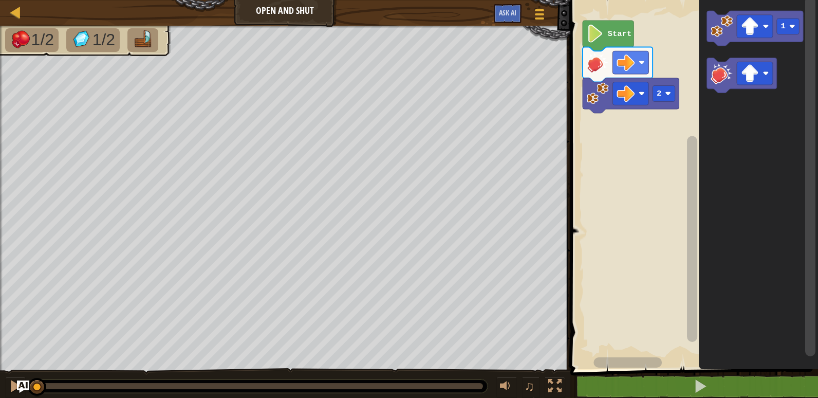
click at [49, 41] on span "1/2" at bounding box center [42, 39] width 23 height 18
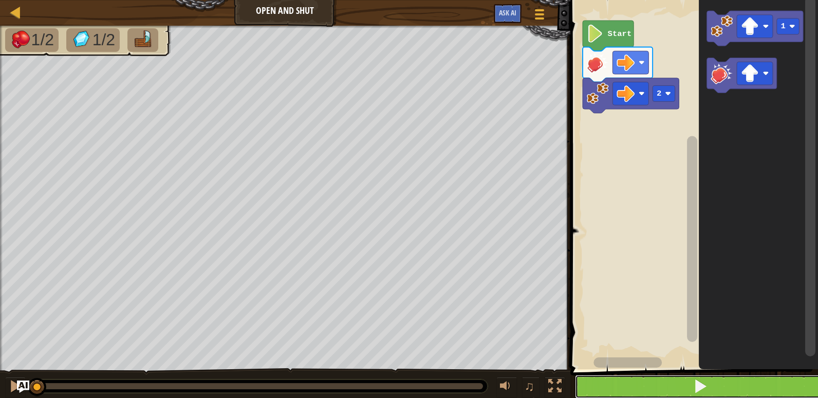
click at [768, 388] on button at bounding box center [700, 386] width 251 height 24
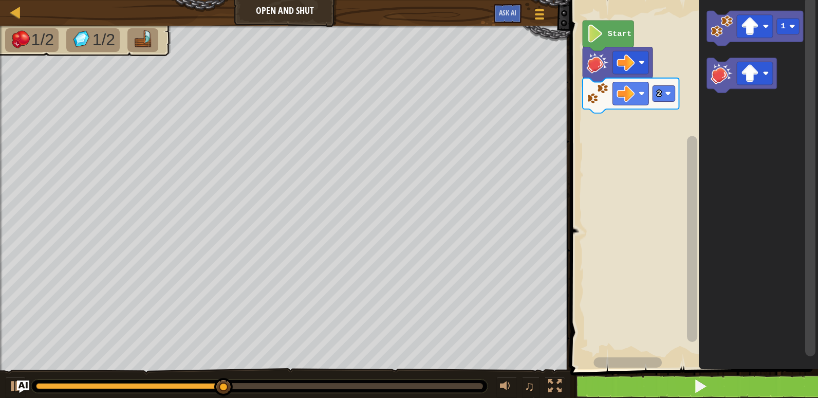
click at [624, 57] on image "Blockly Workspace" at bounding box center [625, 62] width 18 height 18
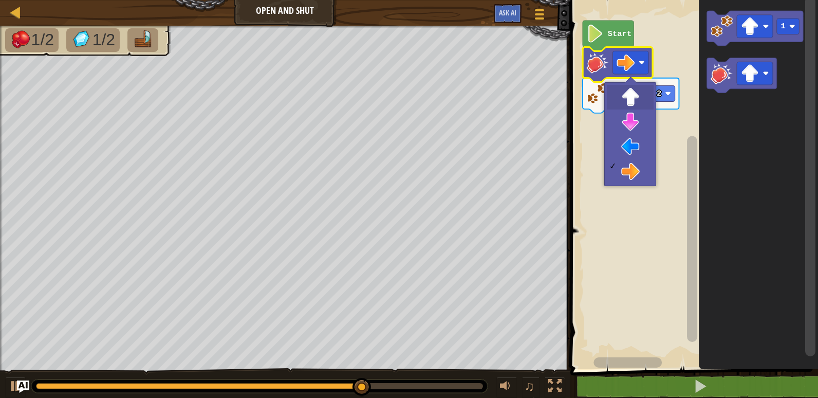
click at [632, 100] on image "Blockly Workspace" at bounding box center [625, 93] width 18 height 18
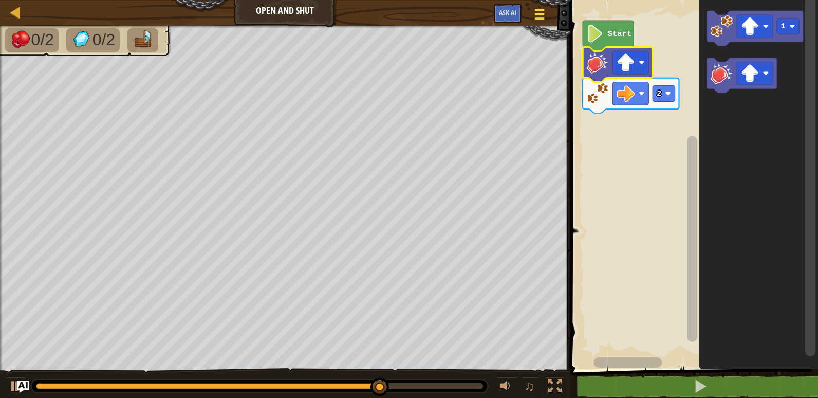
click at [546, 13] on button "Game Menu" at bounding box center [539, 16] width 27 height 25
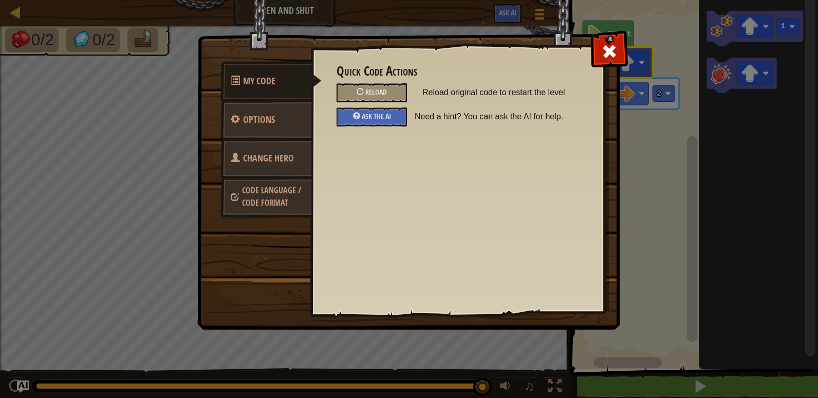
click at [269, 153] on span "Change Hero" at bounding box center [268, 158] width 51 height 13
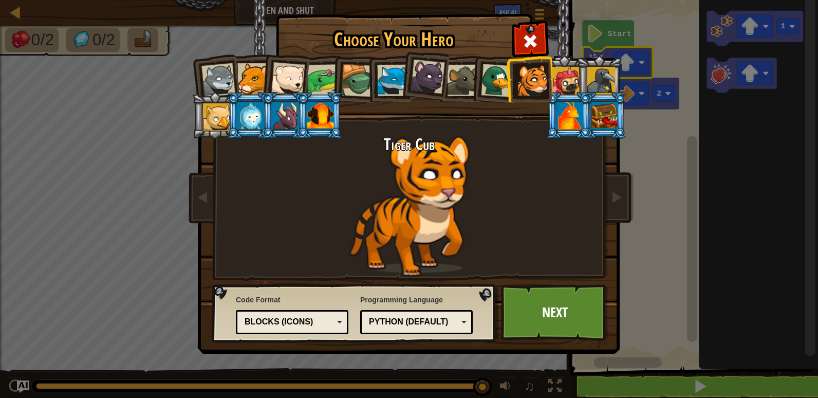
click at [289, 68] on div at bounding box center [288, 79] width 34 height 34
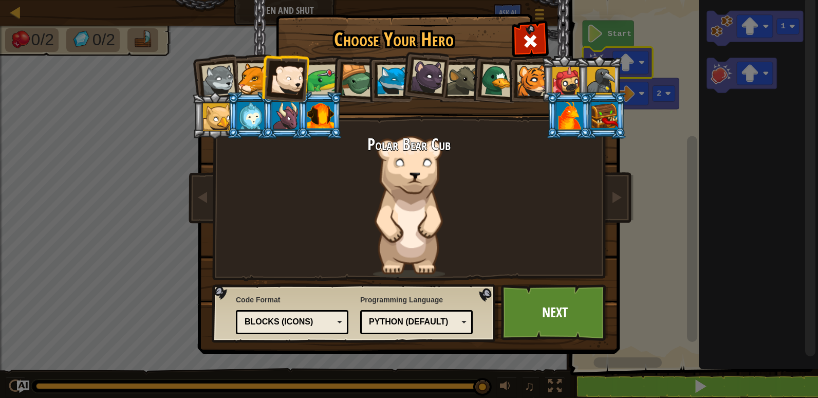
click at [318, 67] on div at bounding box center [323, 80] width 32 height 32
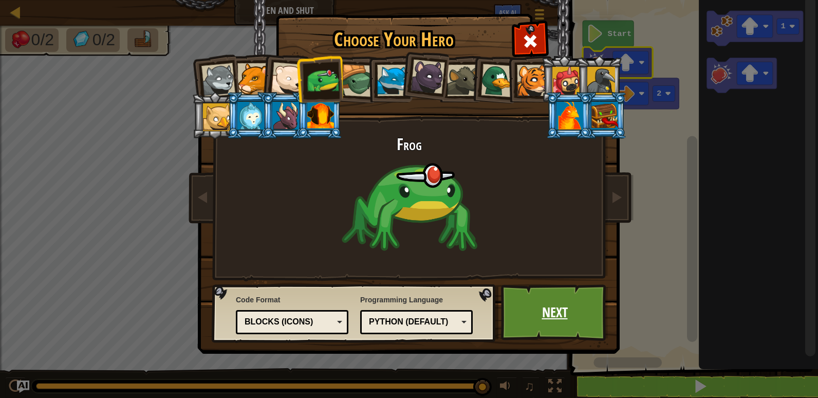
click at [553, 307] on link "Next" at bounding box center [554, 312] width 107 height 56
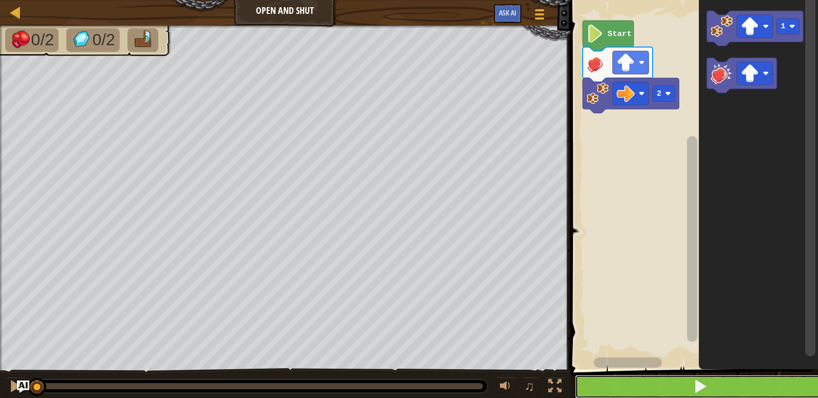
click at [747, 393] on button at bounding box center [700, 386] width 251 height 24
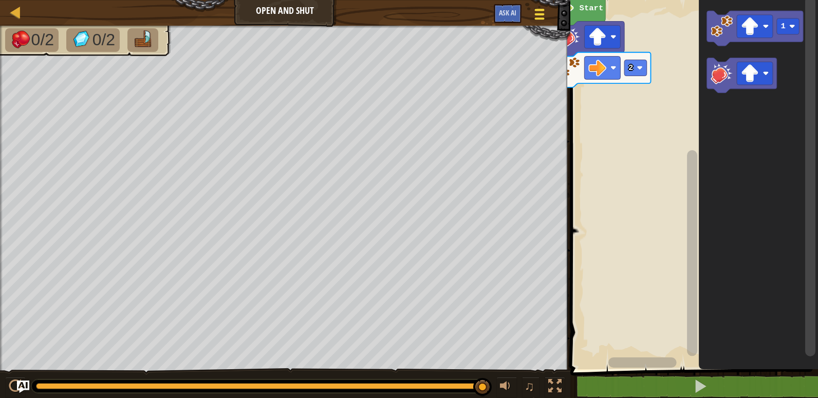
click at [535, 5] on button "Game Menu" at bounding box center [539, 16] width 27 height 25
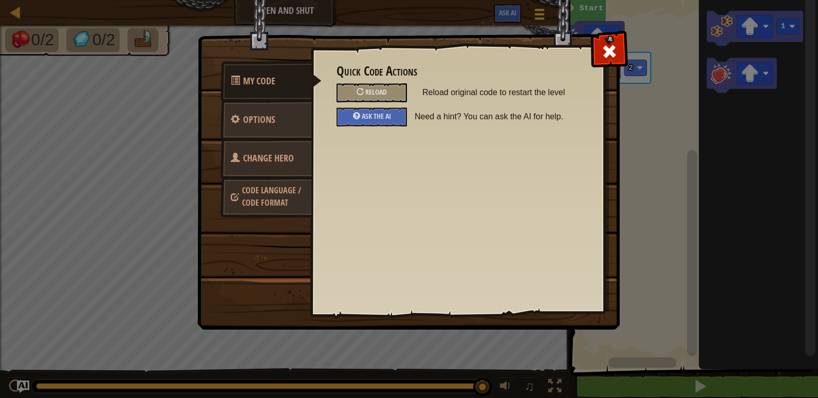
click at [535, 5] on img at bounding box center [412, 145] width 430 height 368
click at [274, 158] on span "Change Hero" at bounding box center [268, 158] width 51 height 13
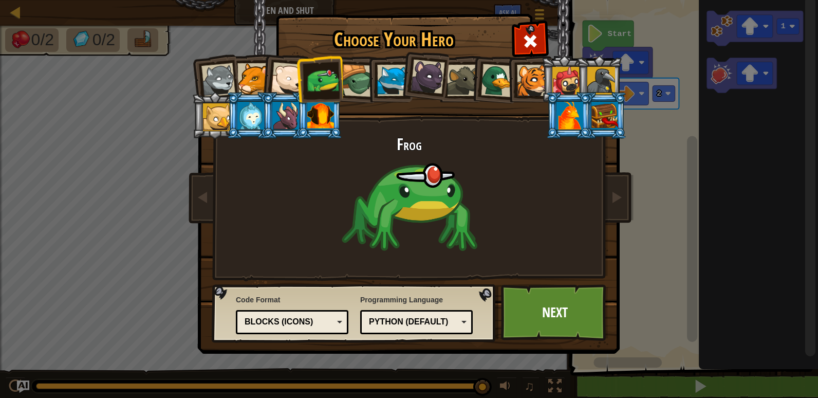
click at [363, 70] on div at bounding box center [357, 80] width 33 height 33
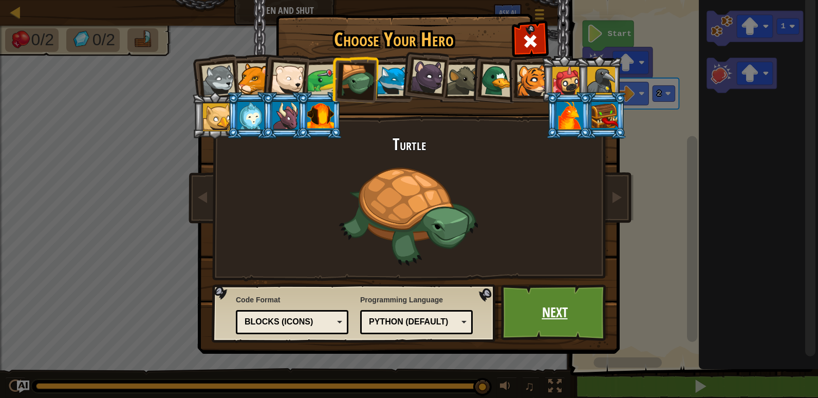
click at [558, 309] on link "Next" at bounding box center [554, 312] width 107 height 56
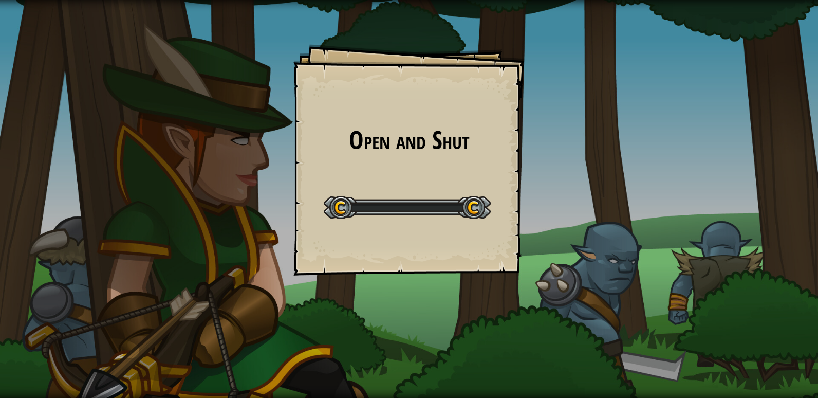
click at [558, 309] on div "Open and Shut Goals Start Level Error loading from server. Try refreshing the p…" at bounding box center [409, 199] width 818 height 398
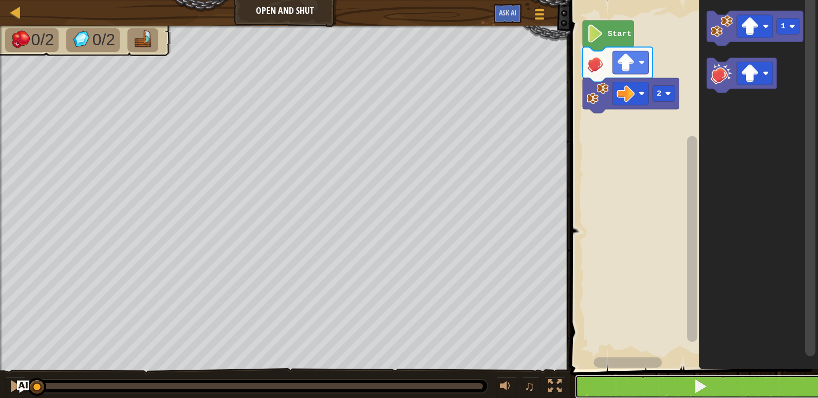
click at [725, 384] on button at bounding box center [700, 386] width 251 height 24
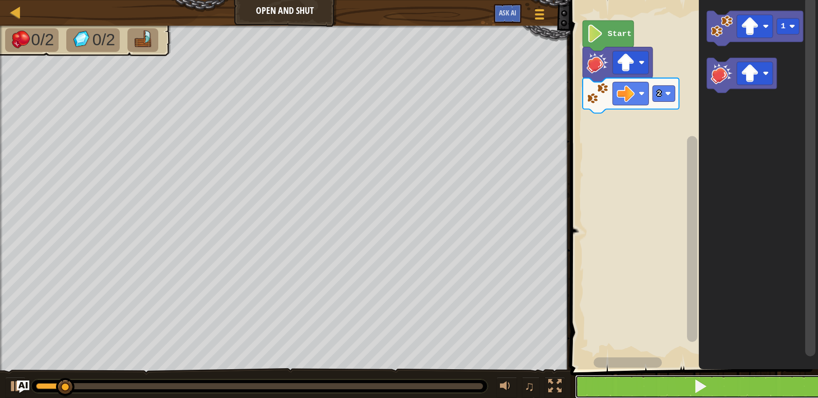
click at [725, 384] on button at bounding box center [700, 386] width 251 height 24
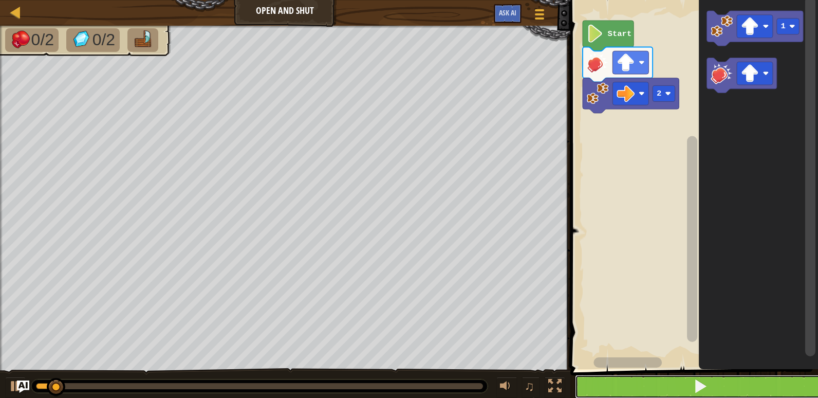
click at [725, 384] on button at bounding box center [700, 386] width 251 height 24
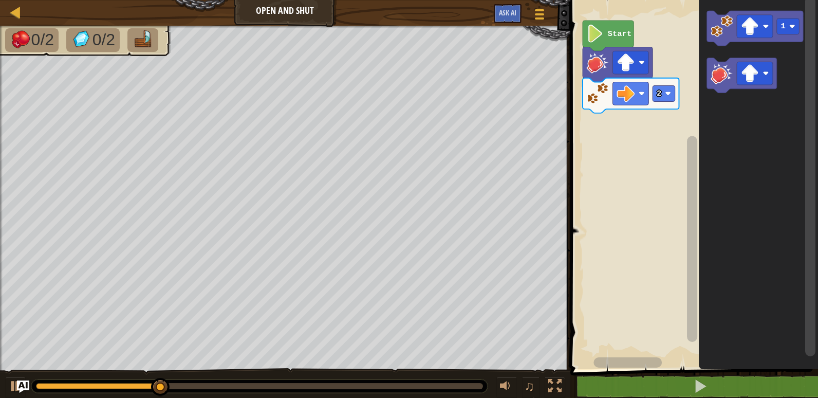
click at [632, 244] on rect "Blockly Workspace" at bounding box center [692, 182] width 251 height 374
